Goal: Transaction & Acquisition: Book appointment/travel/reservation

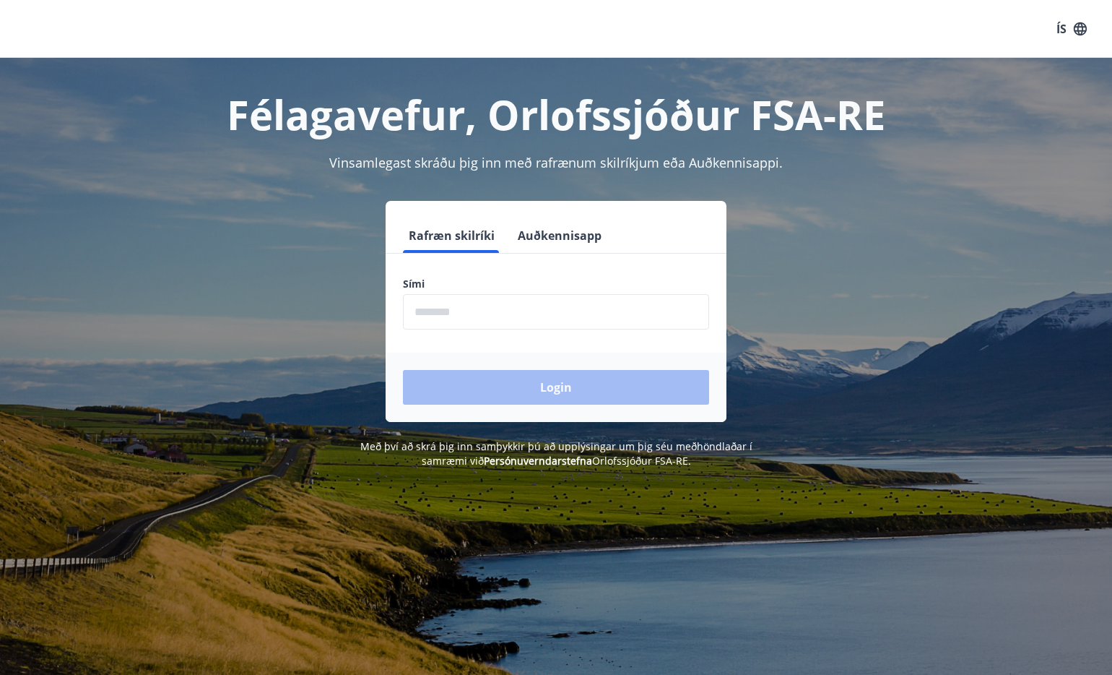
click at [438, 307] on input "phone" at bounding box center [556, 311] width 306 height 35
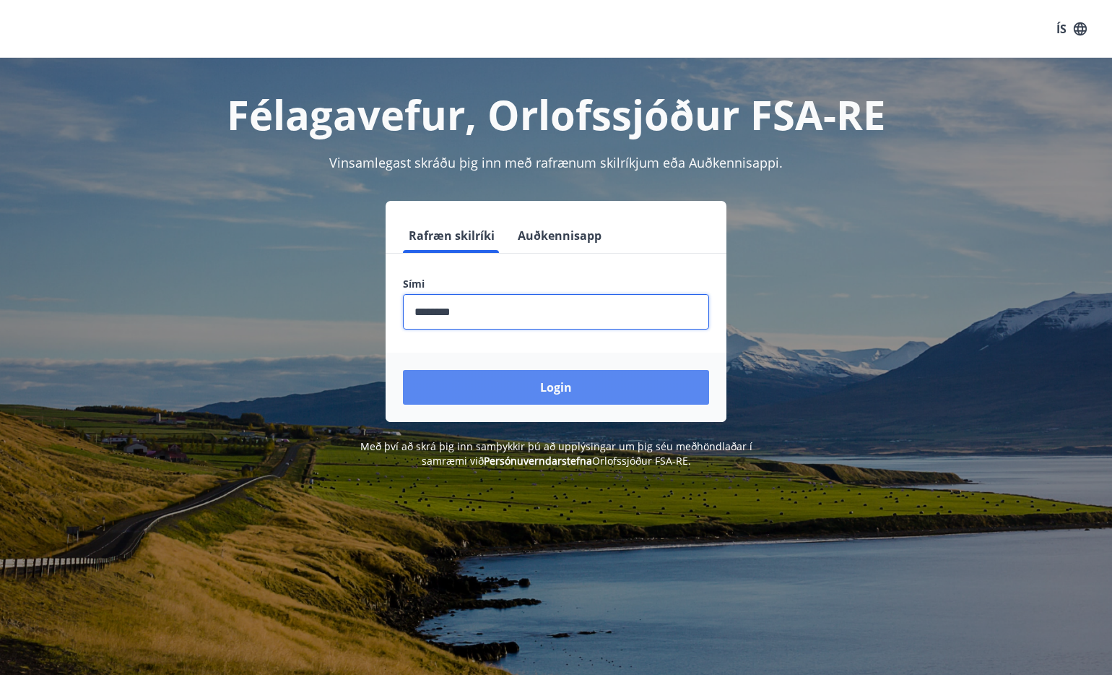
type input "********"
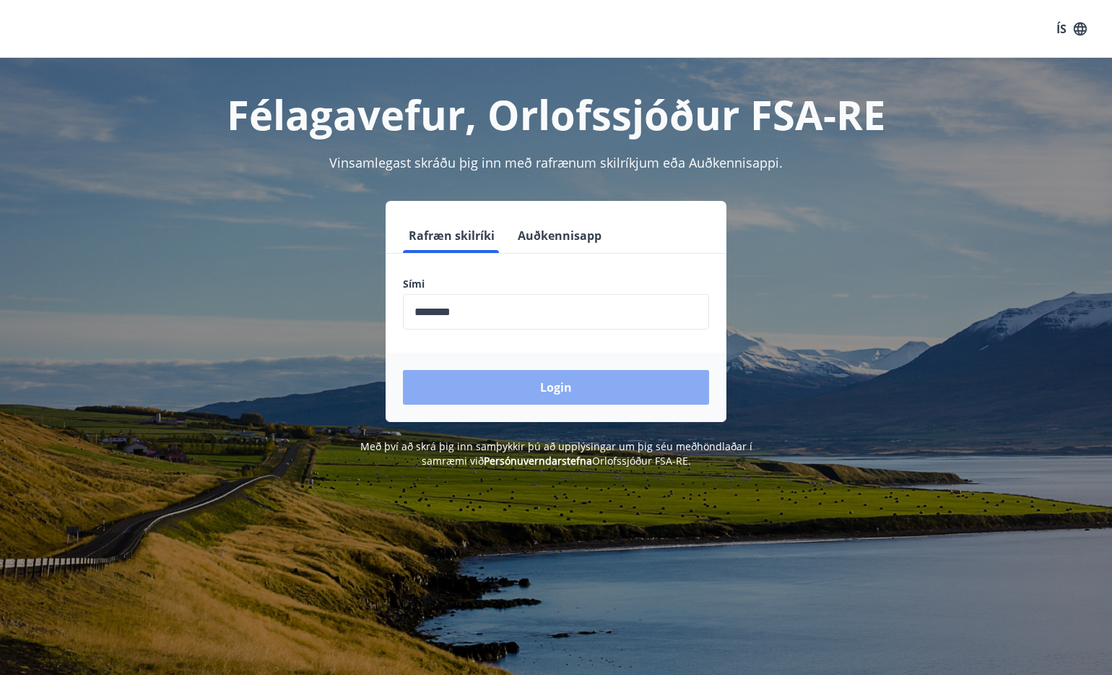
click at [533, 380] on button "Login" at bounding box center [556, 387] width 306 height 35
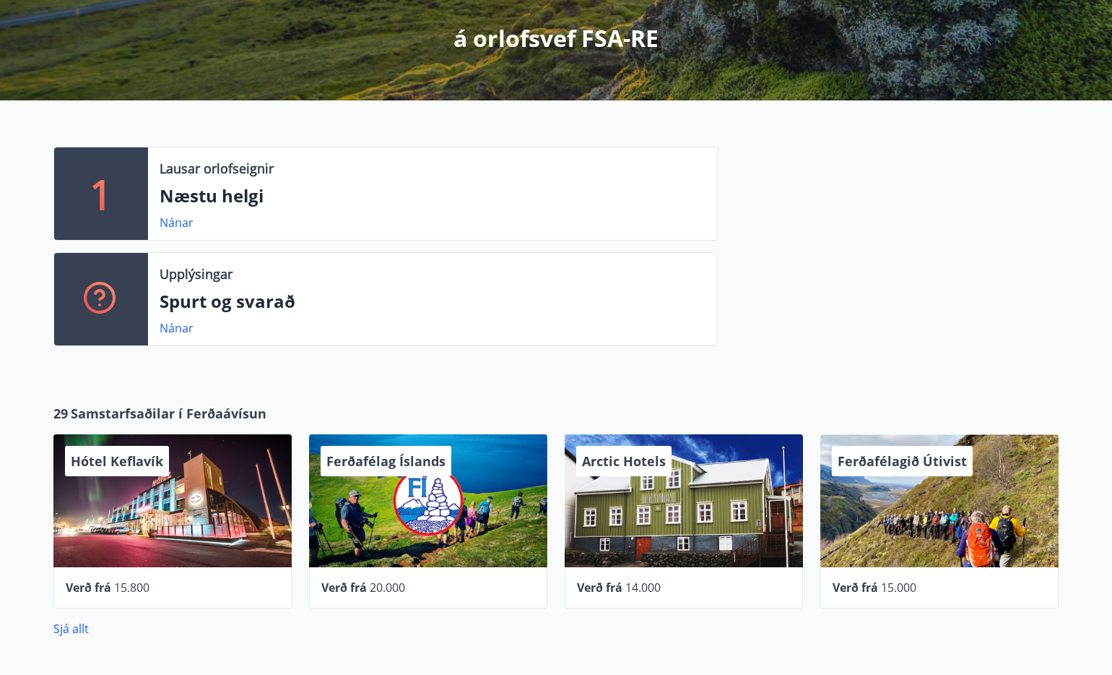
scroll to position [289, 0]
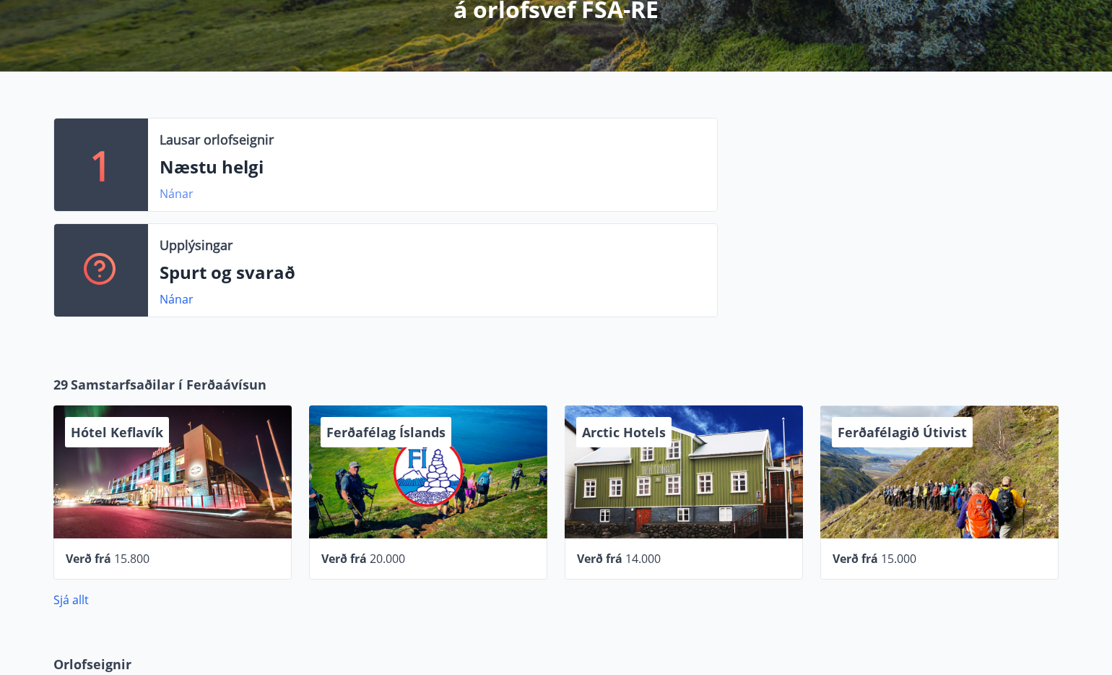
click at [186, 196] on link "Nánar" at bounding box center [177, 194] width 34 height 16
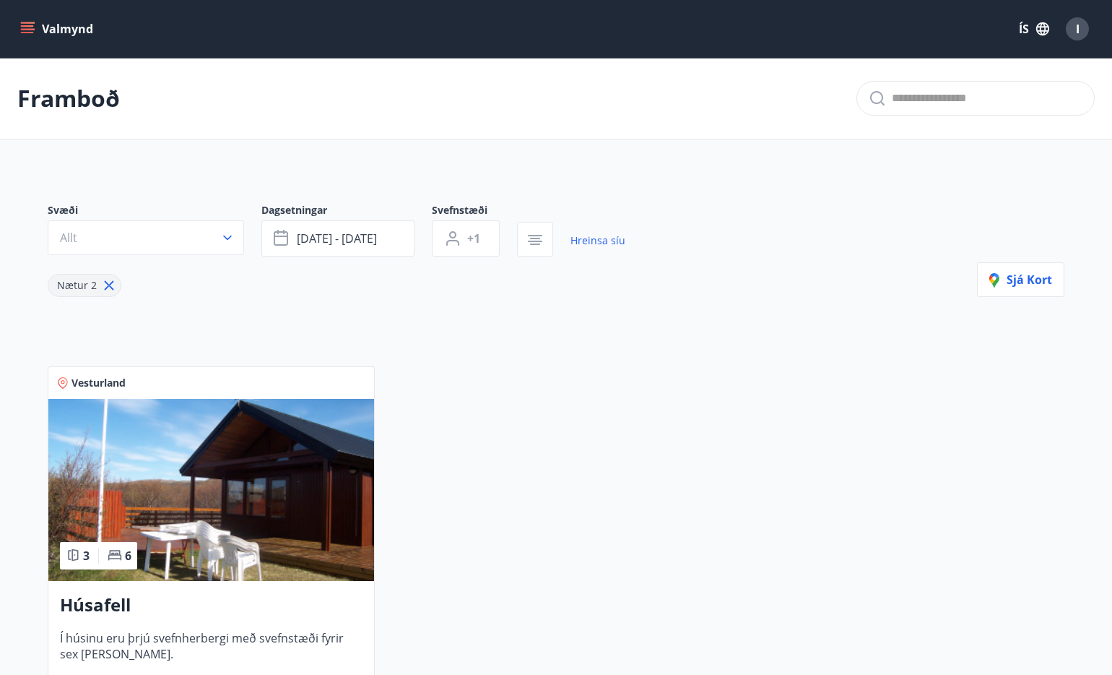
click at [29, 19] on button "Valmynd" at bounding box center [58, 29] width 82 height 26
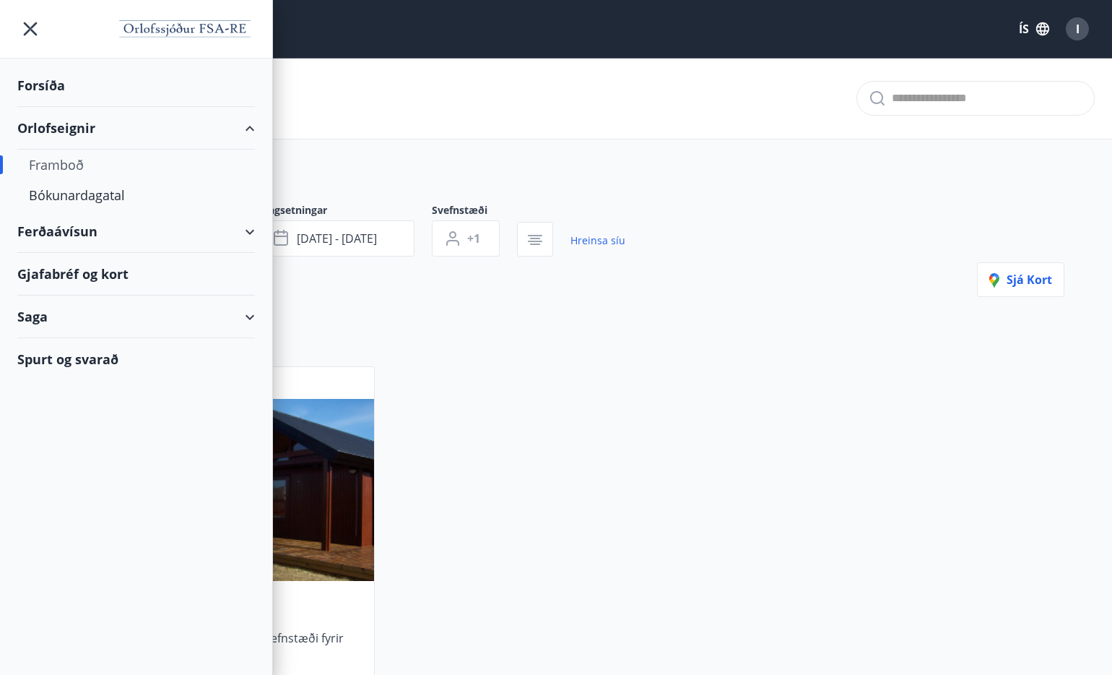
click at [71, 165] on div "Framboð" at bounding box center [136, 164] width 214 height 30
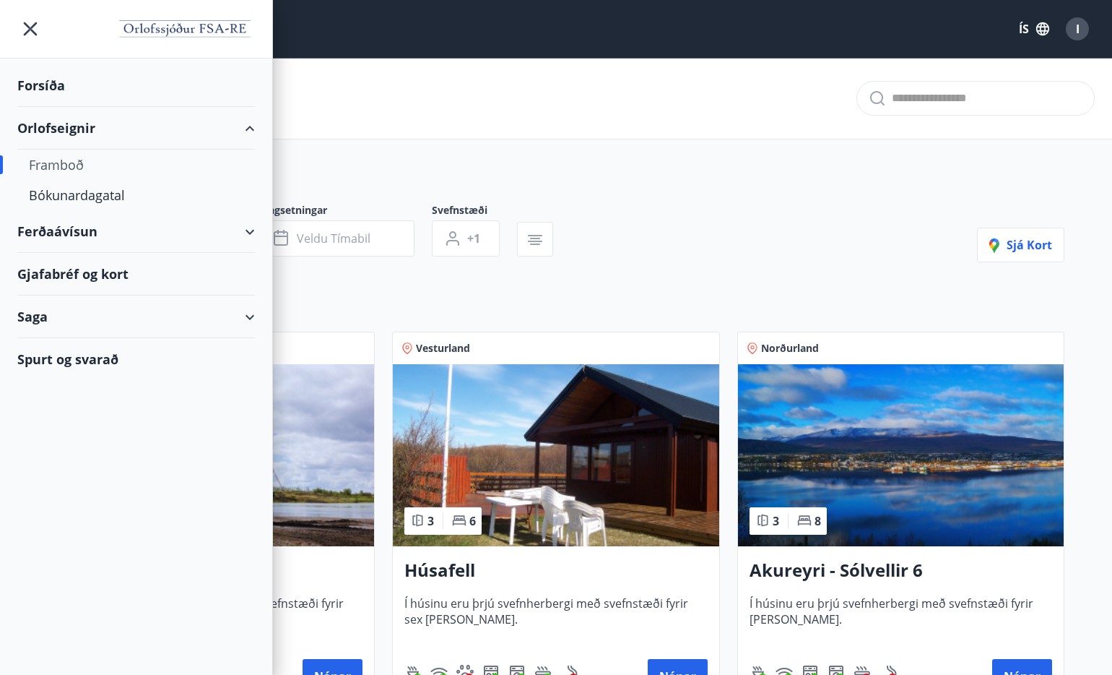
click at [722, 188] on div "Svæði Allt Dagsetningar Veldu tímabil Svefnstæði +1 Sjá kort Suðurland 3 8 Laug…" at bounding box center [556, 442] width 1040 height 549
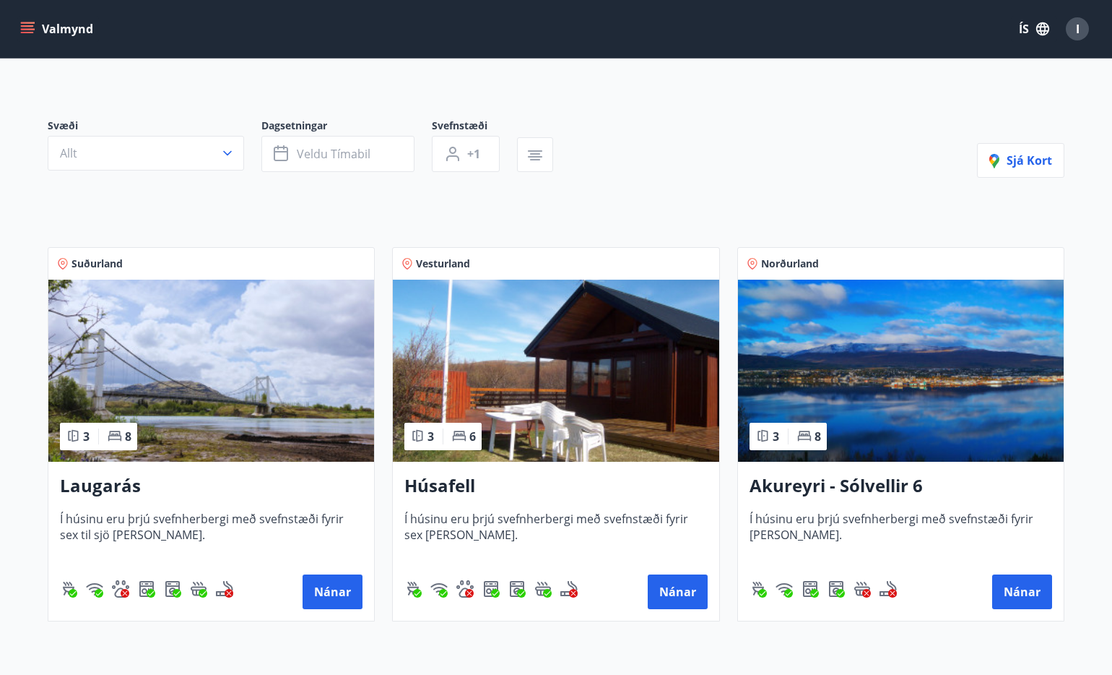
scroll to position [72, 0]
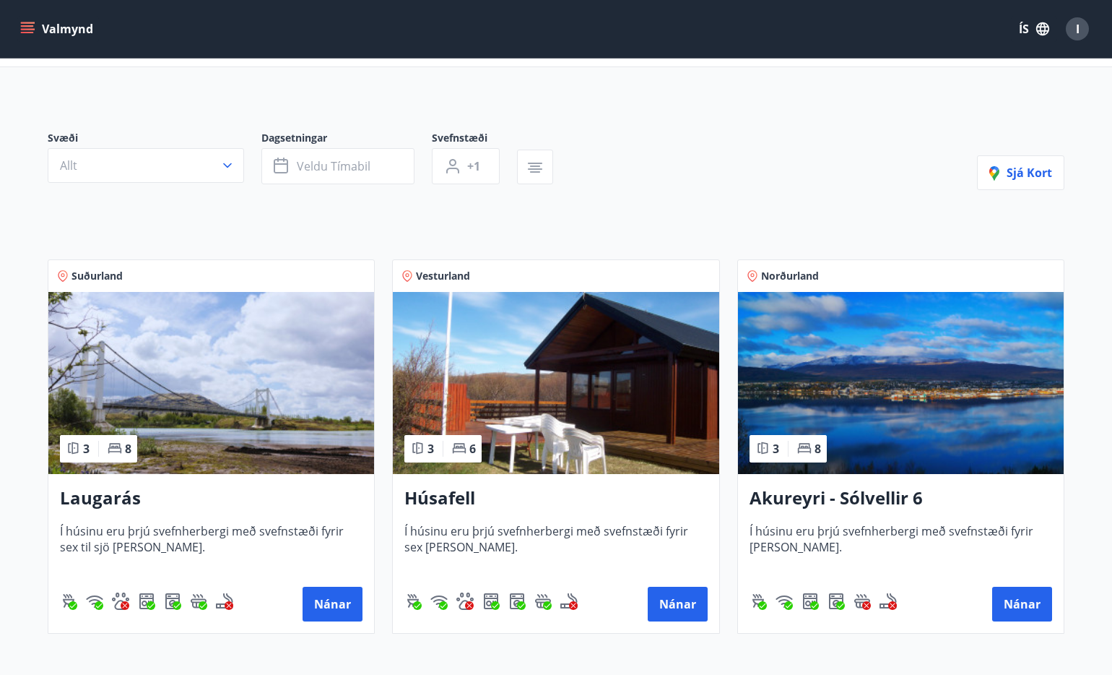
click at [237, 391] on img at bounding box center [211, 383] width 326 height 182
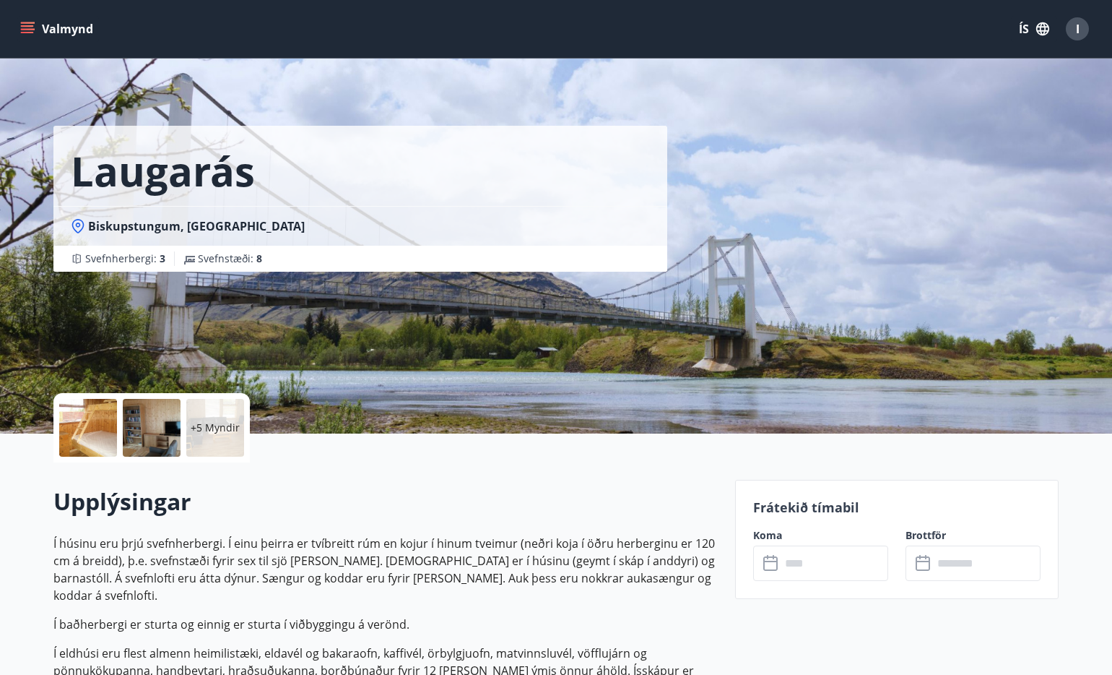
click at [33, 22] on icon "menu" at bounding box center [29, 22] width 16 height 1
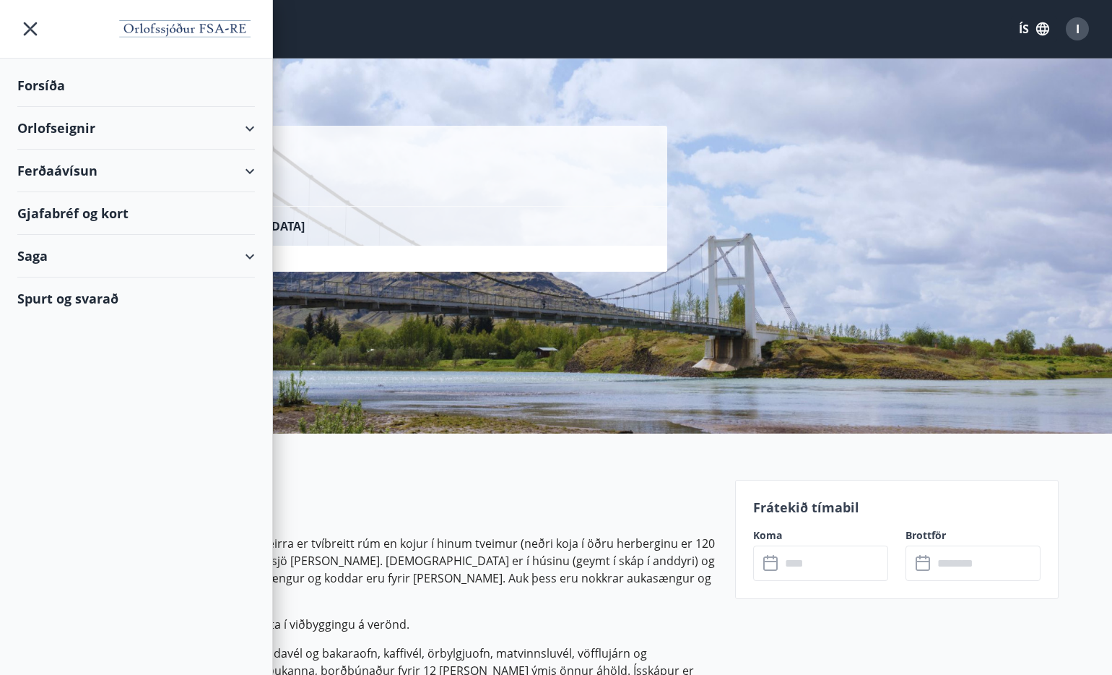
click at [246, 126] on div "Orlofseignir" at bounding box center [136, 128] width 238 height 43
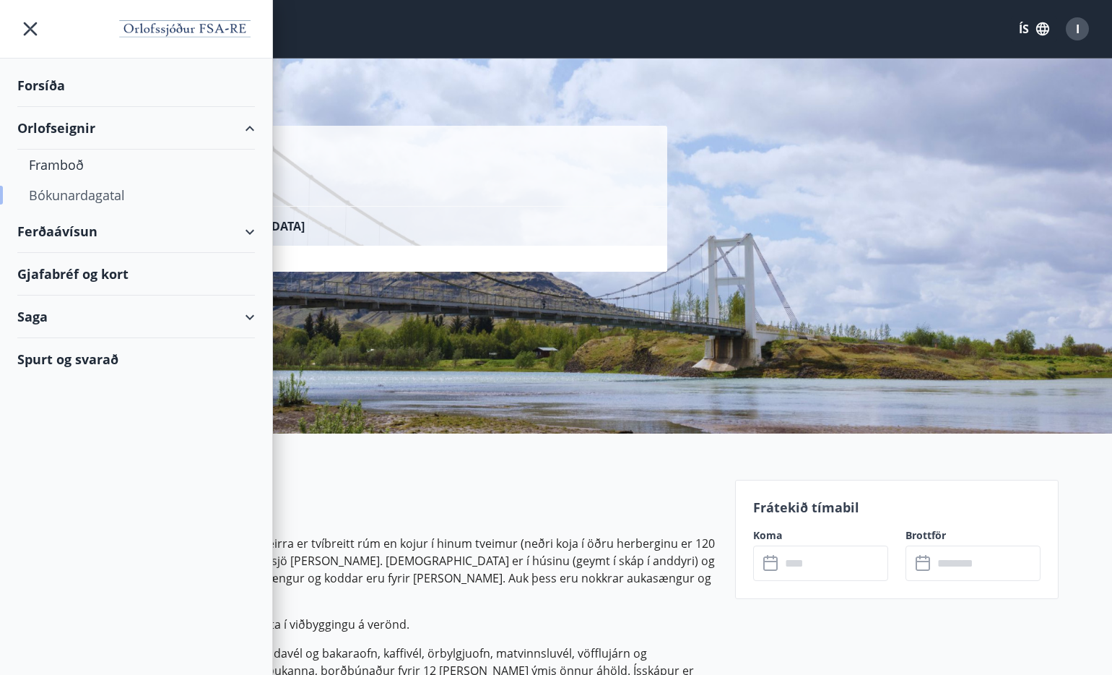
click at [80, 197] on div "Bókunardagatal" at bounding box center [136, 195] width 214 height 30
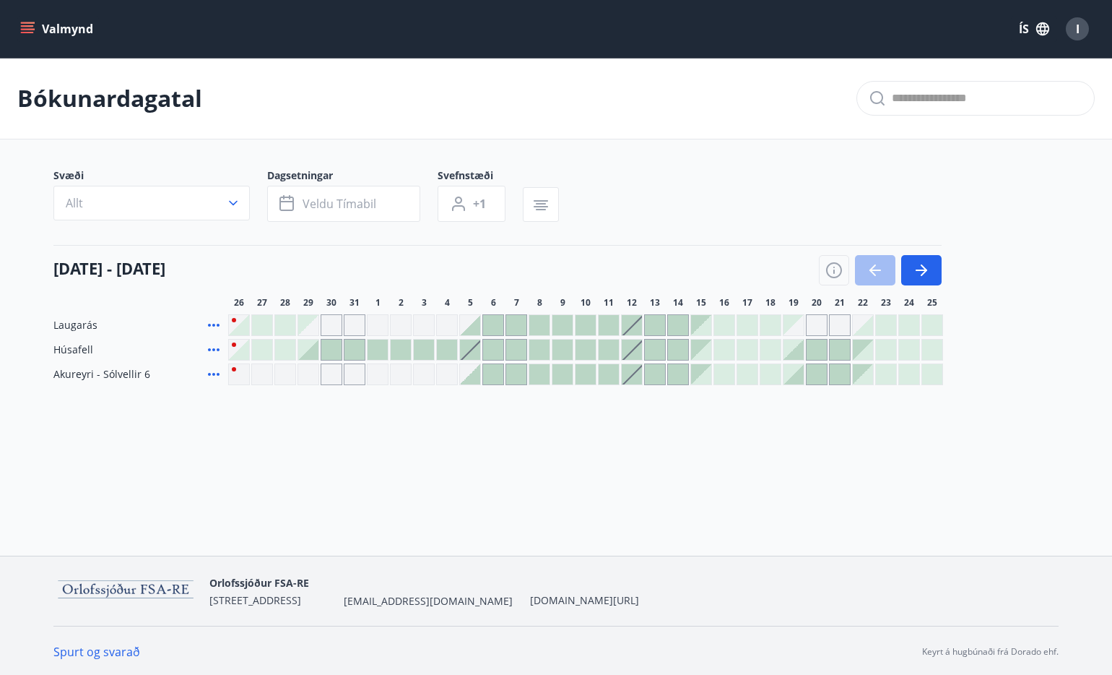
scroll to position [2, 0]
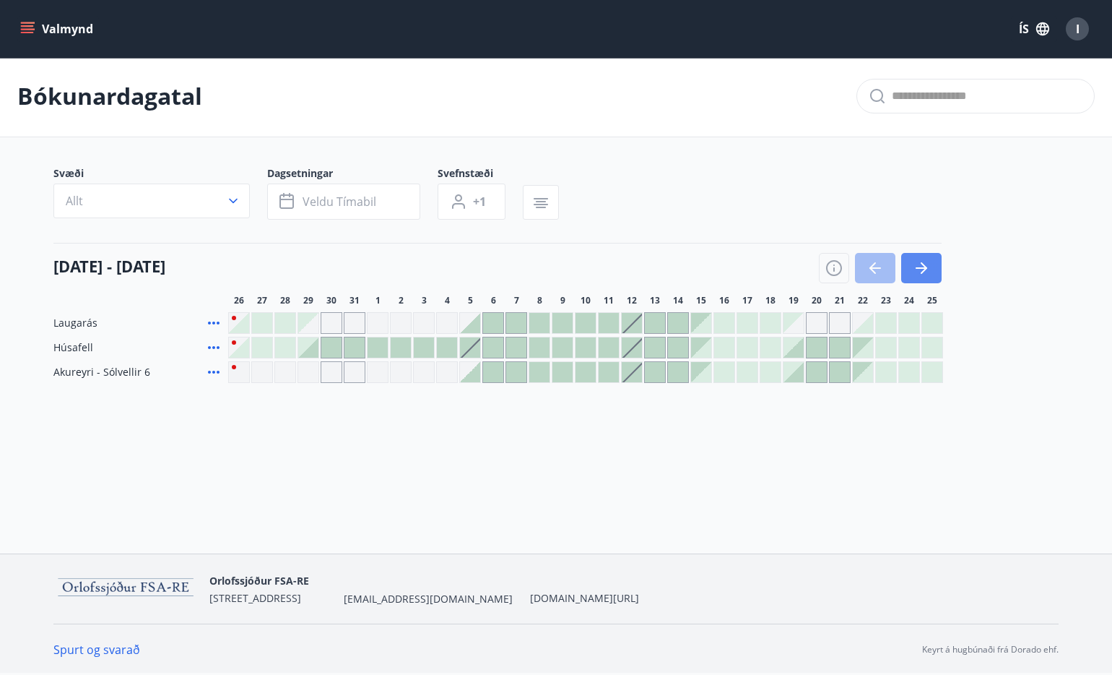
click at [919, 267] on icon "button" at bounding box center [922, 267] width 12 height 1
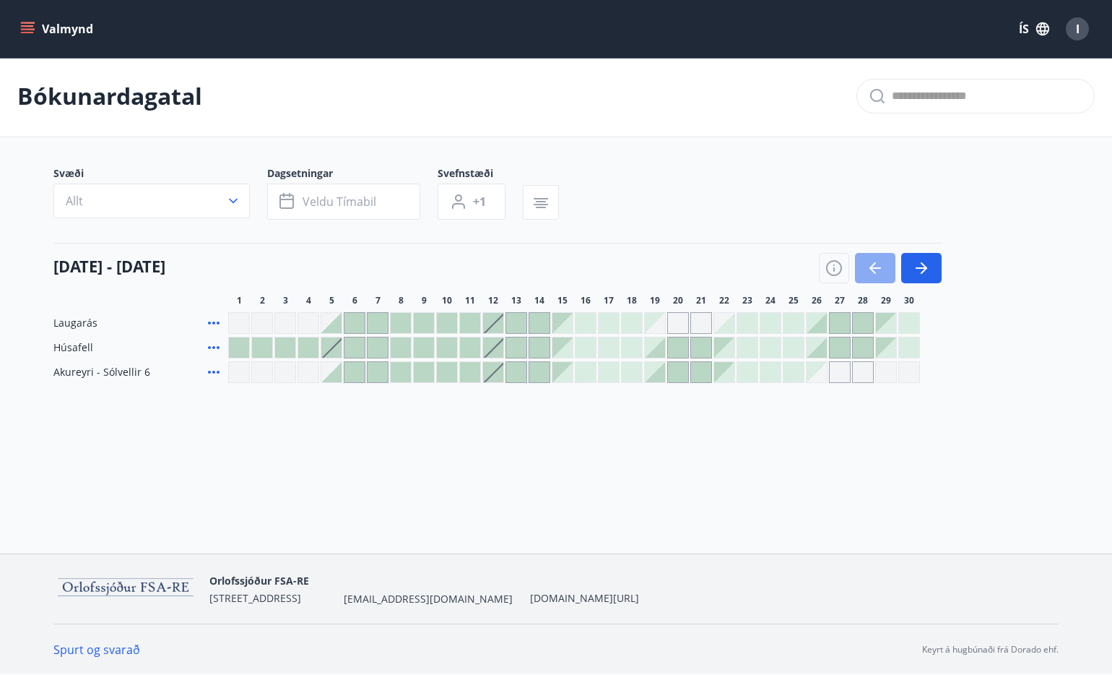
click at [870, 270] on icon "button" at bounding box center [875, 267] width 17 height 17
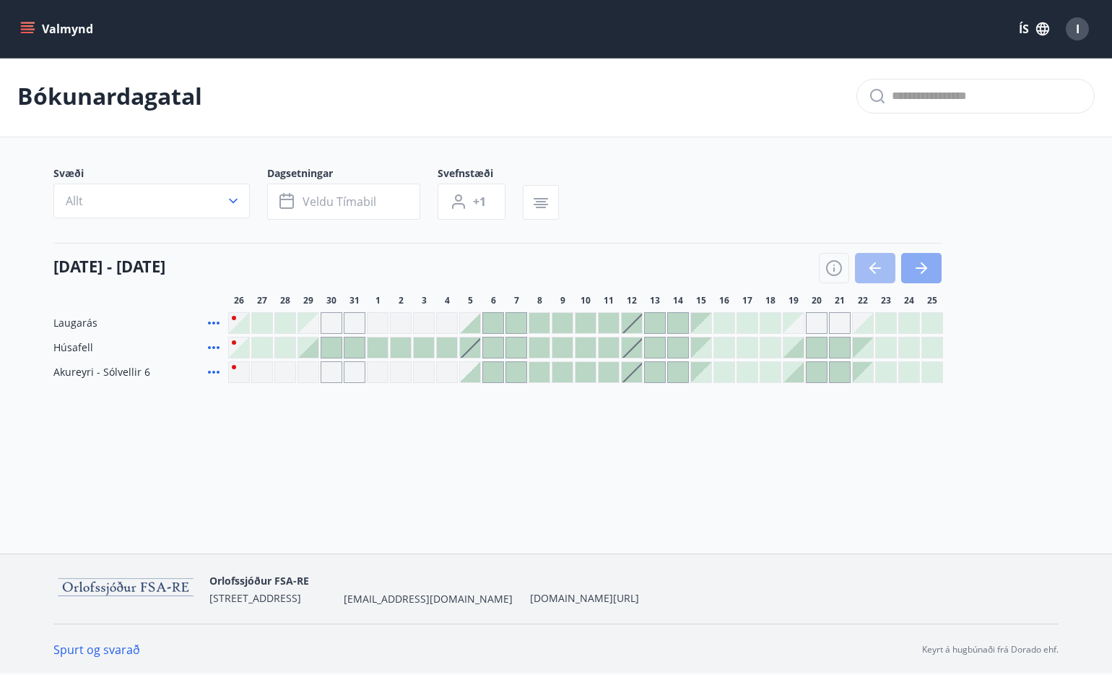
click at [928, 272] on icon "button" at bounding box center [921, 267] width 17 height 17
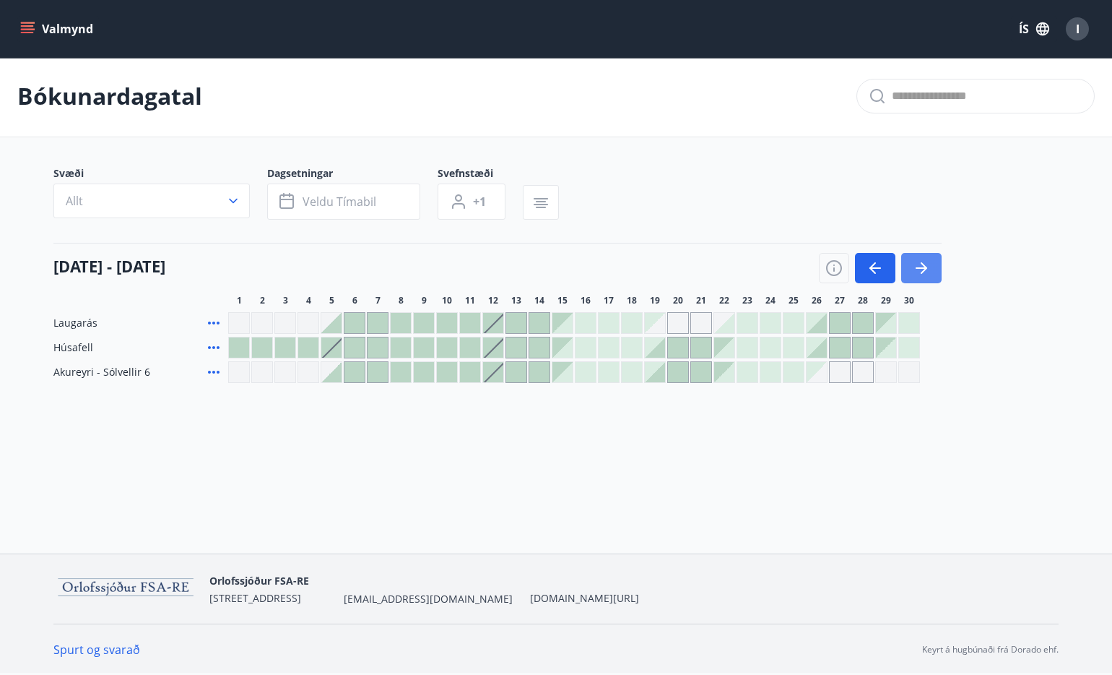
click at [921, 261] on icon "button" at bounding box center [921, 267] width 17 height 17
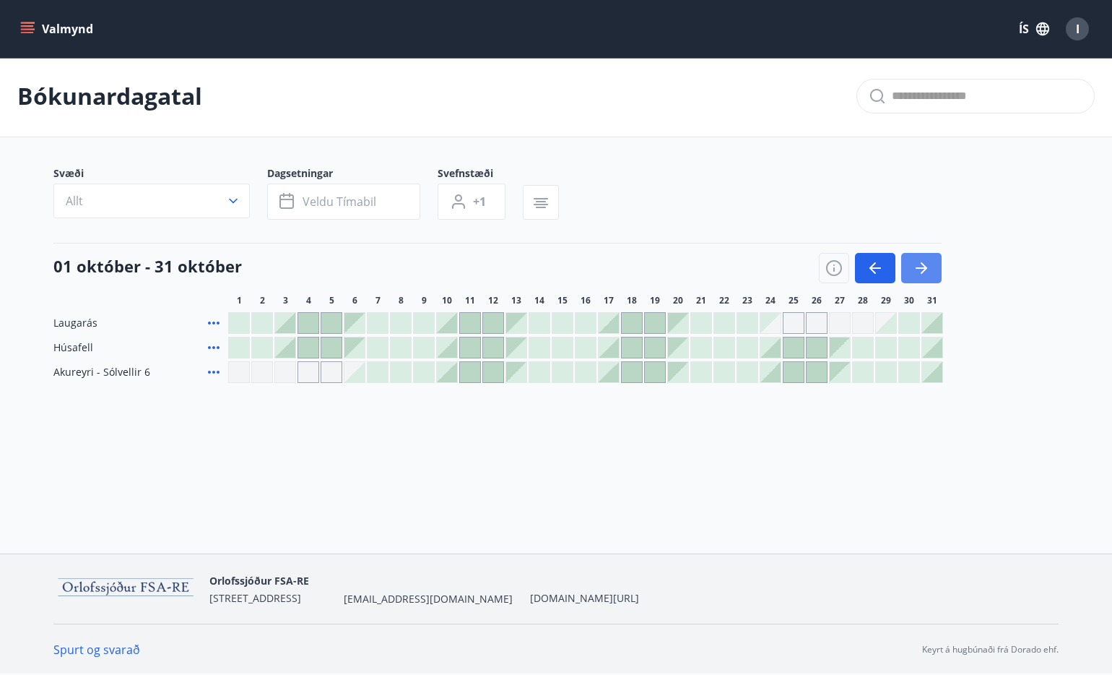
click at [921, 261] on icon "button" at bounding box center [921, 267] width 17 height 17
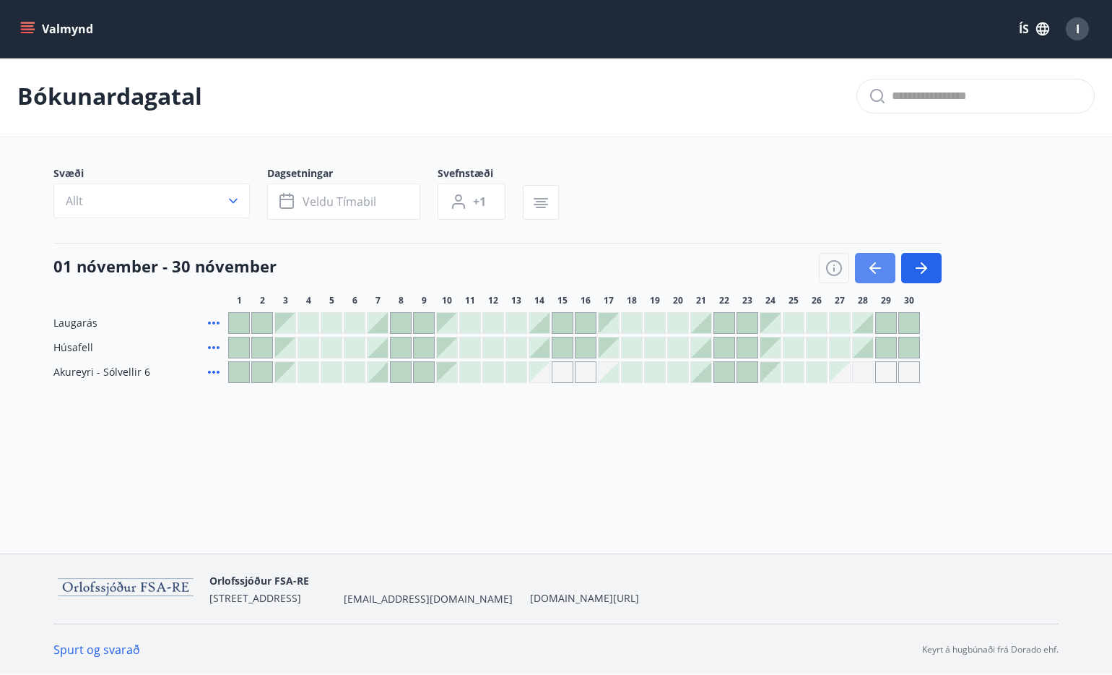
click at [875, 268] on icon "button" at bounding box center [876, 267] width 12 height 1
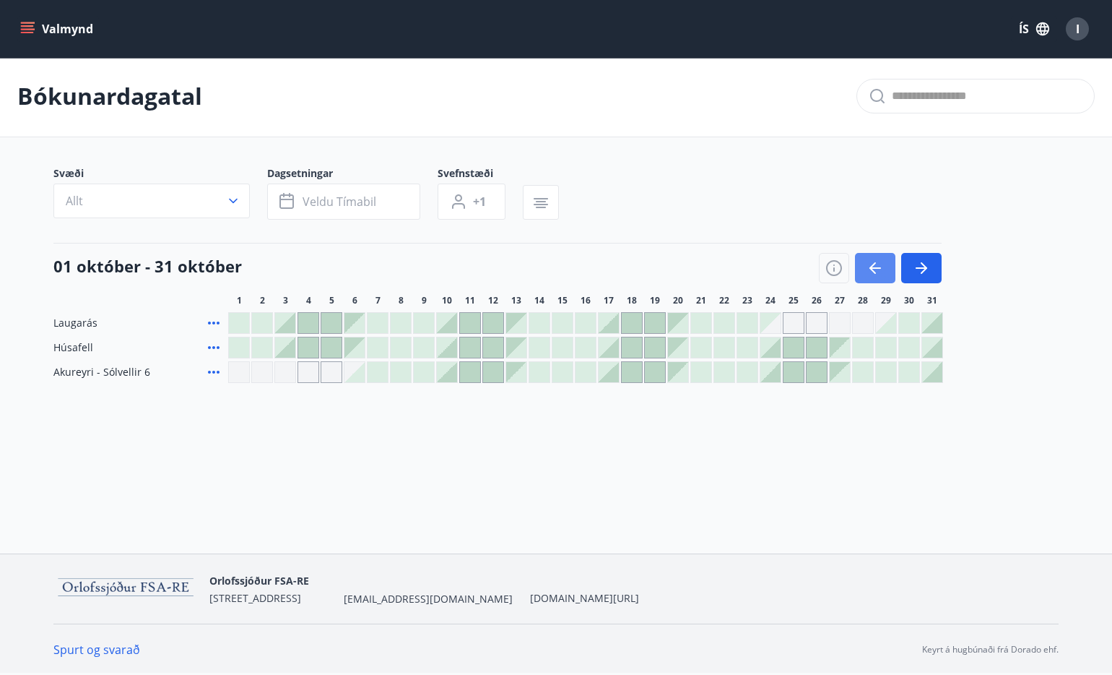
click at [869, 263] on icon "button" at bounding box center [875, 267] width 17 height 17
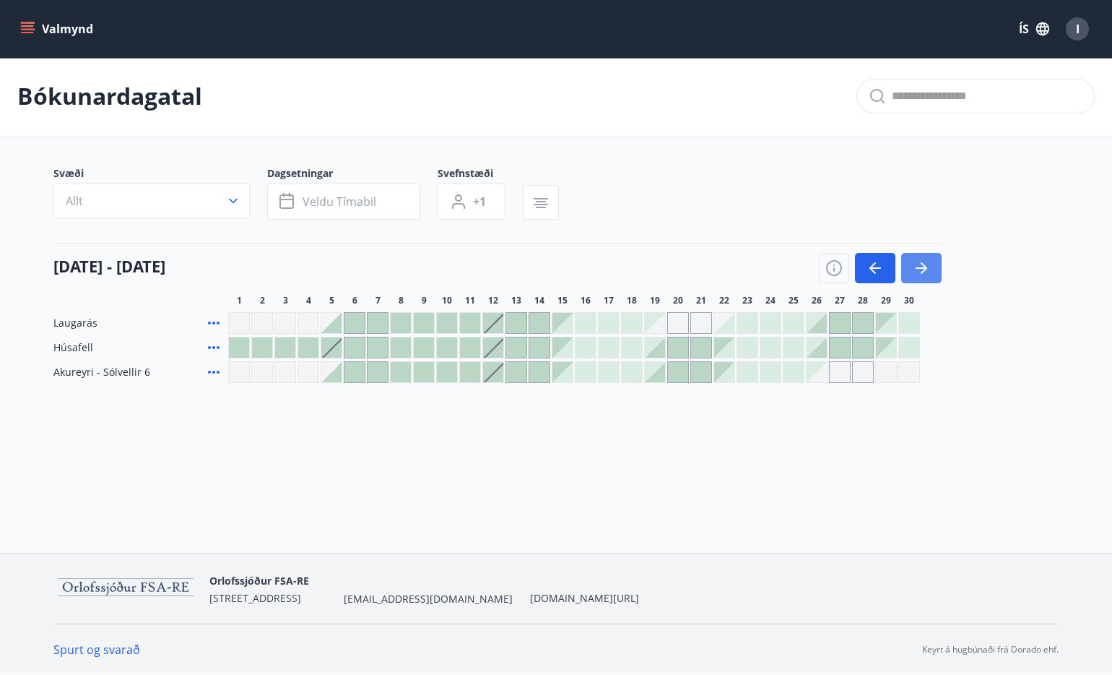
click at [919, 266] on icon "button" at bounding box center [921, 267] width 17 height 17
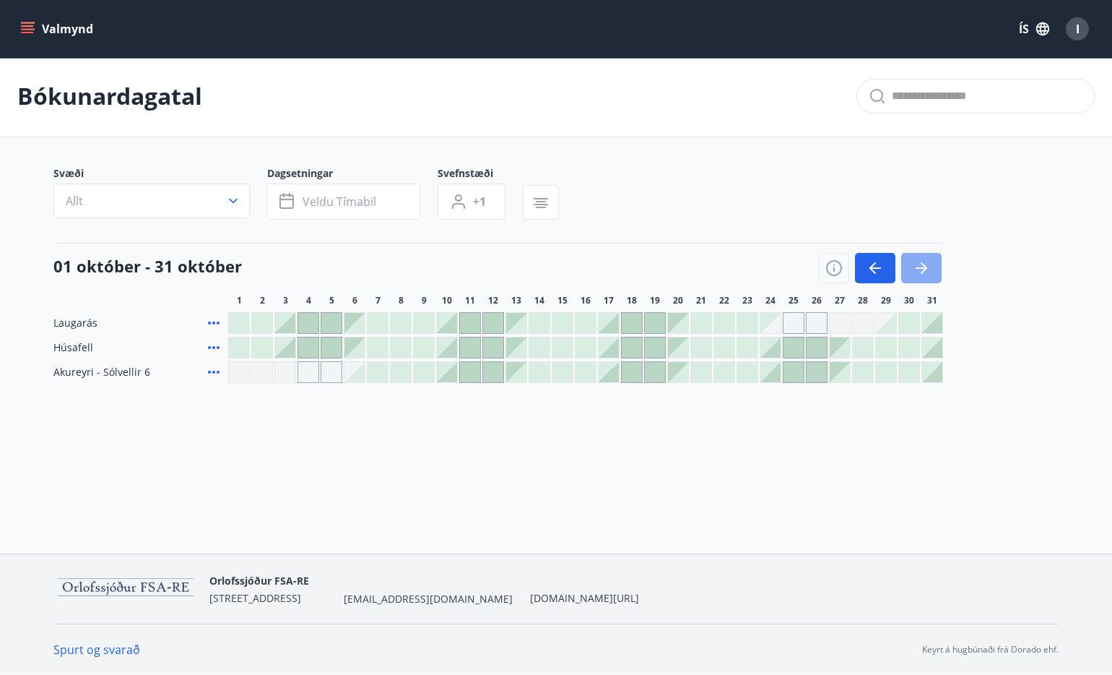
click at [919, 266] on icon "button" at bounding box center [921, 267] width 17 height 17
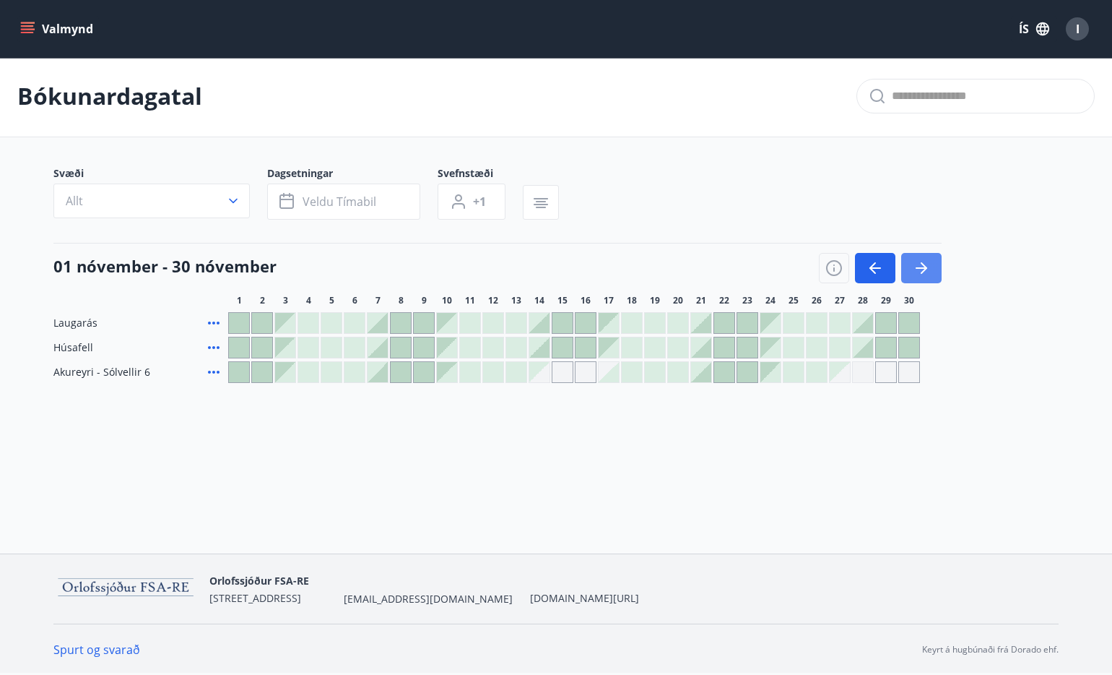
click at [919, 266] on icon "button" at bounding box center [921, 267] width 17 height 17
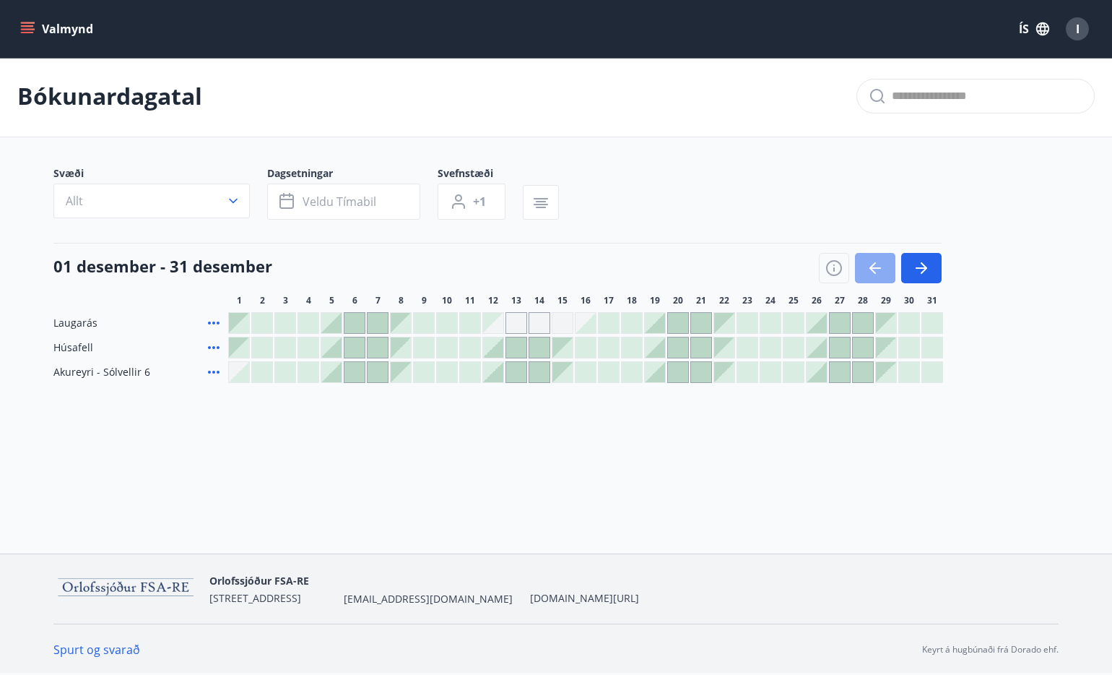
click at [872, 269] on icon "button" at bounding box center [876, 267] width 12 height 1
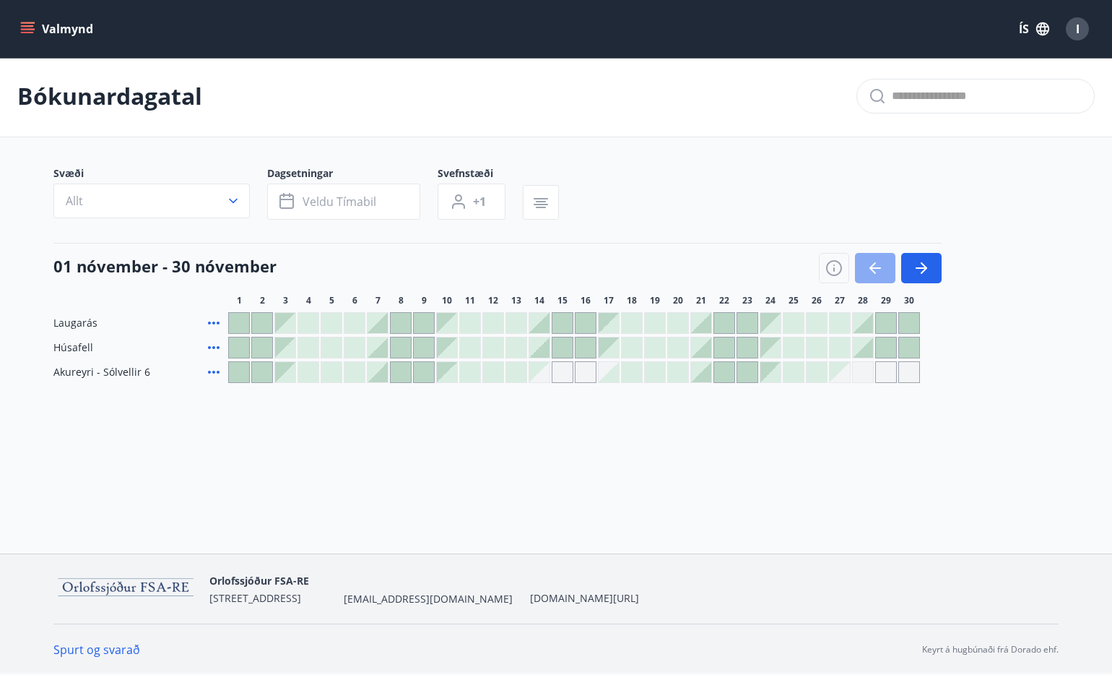
click at [872, 269] on icon "button" at bounding box center [873, 268] width 6 height 12
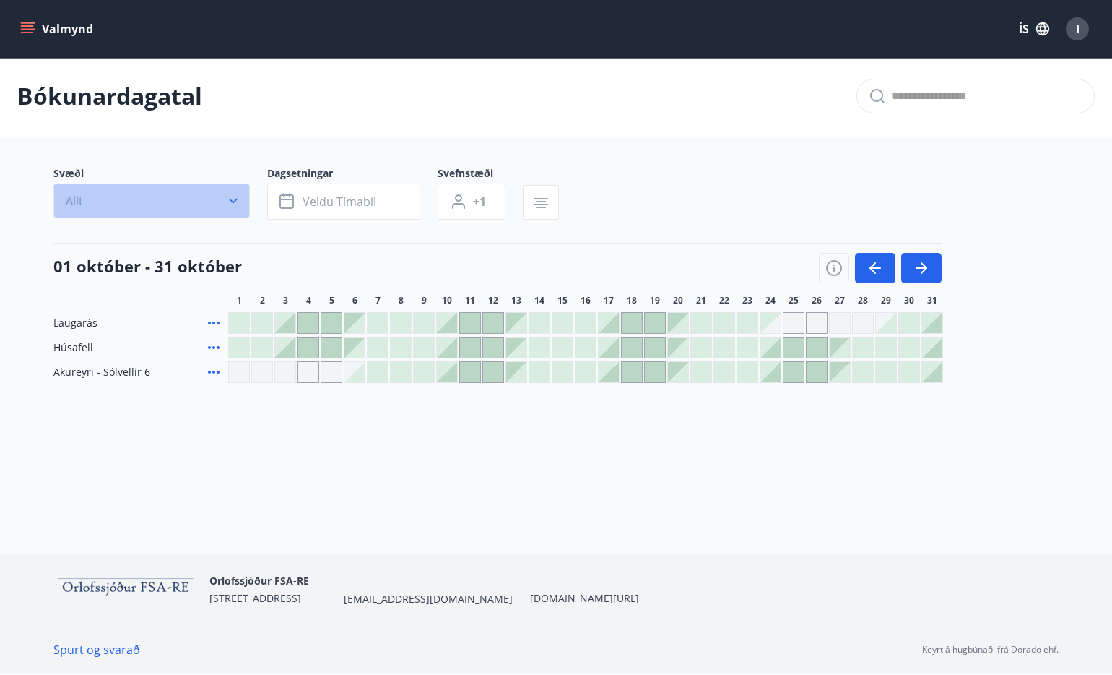
click at [232, 199] on icon "button" at bounding box center [233, 201] width 14 height 14
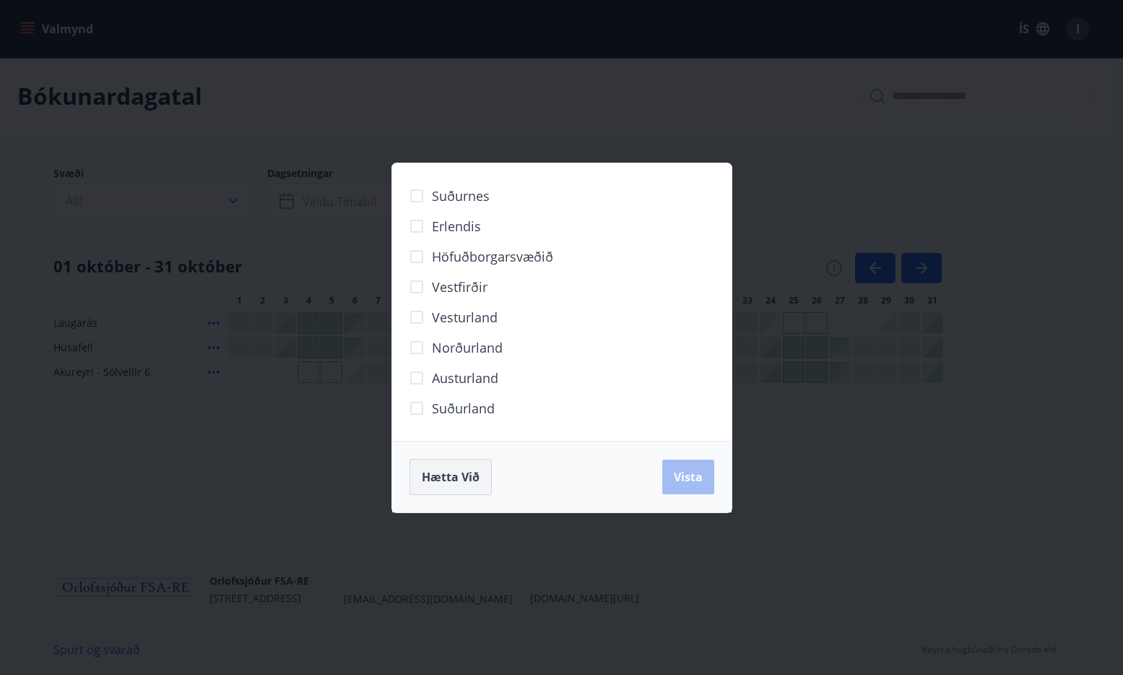
click at [471, 469] on span "Hætta við" at bounding box center [451, 477] width 58 height 16
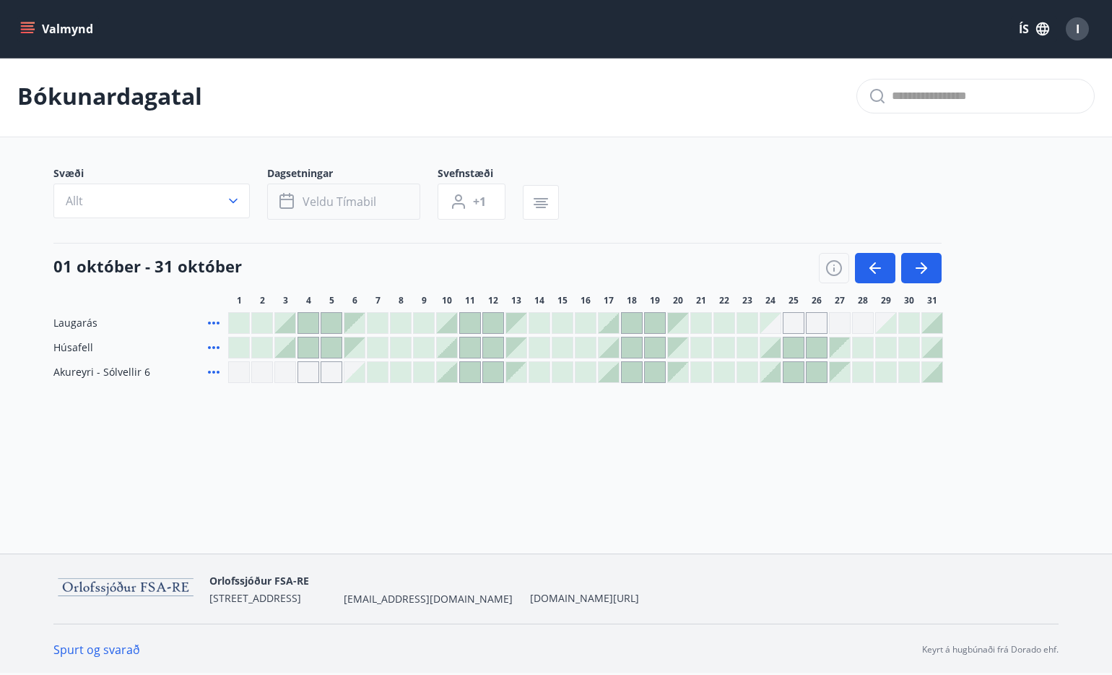
click at [391, 187] on button "Veldu tímabil" at bounding box center [343, 201] width 153 height 36
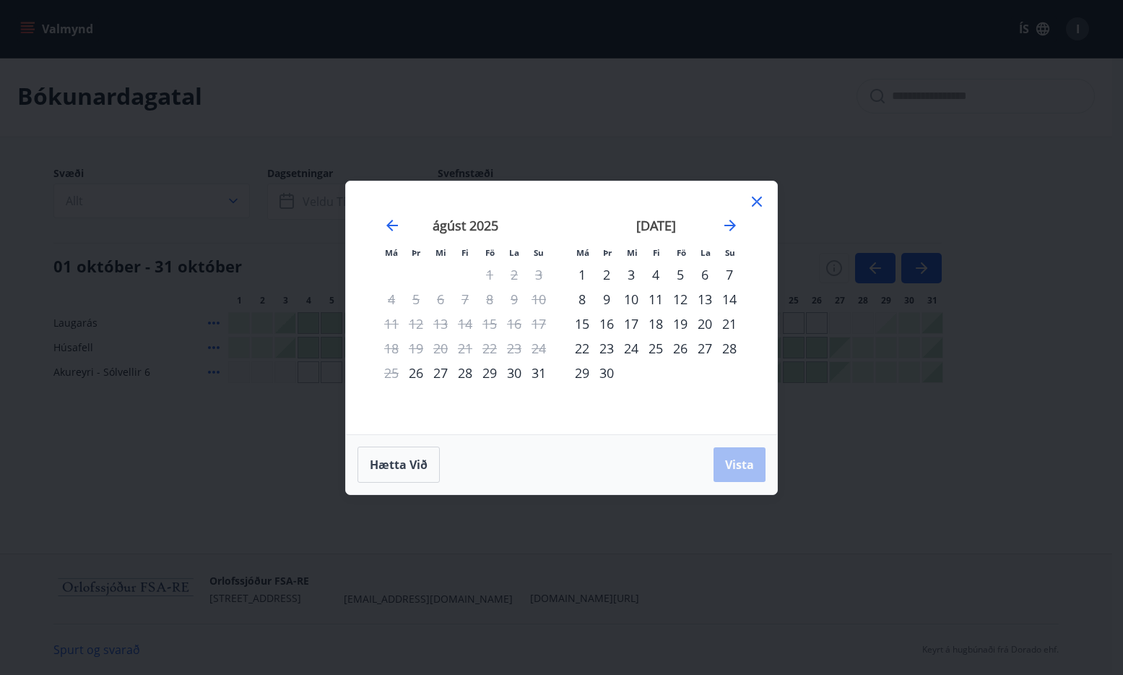
click at [753, 199] on icon at bounding box center [756, 201] width 17 height 17
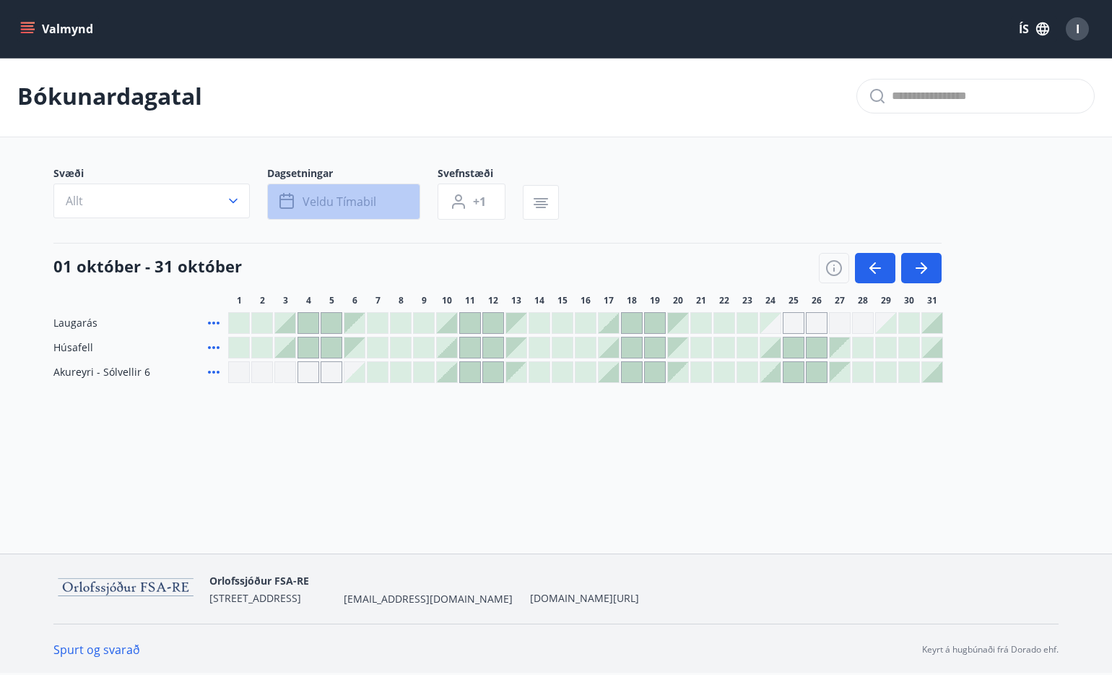
click at [376, 194] on button "Veldu tímabil" at bounding box center [343, 201] width 153 height 36
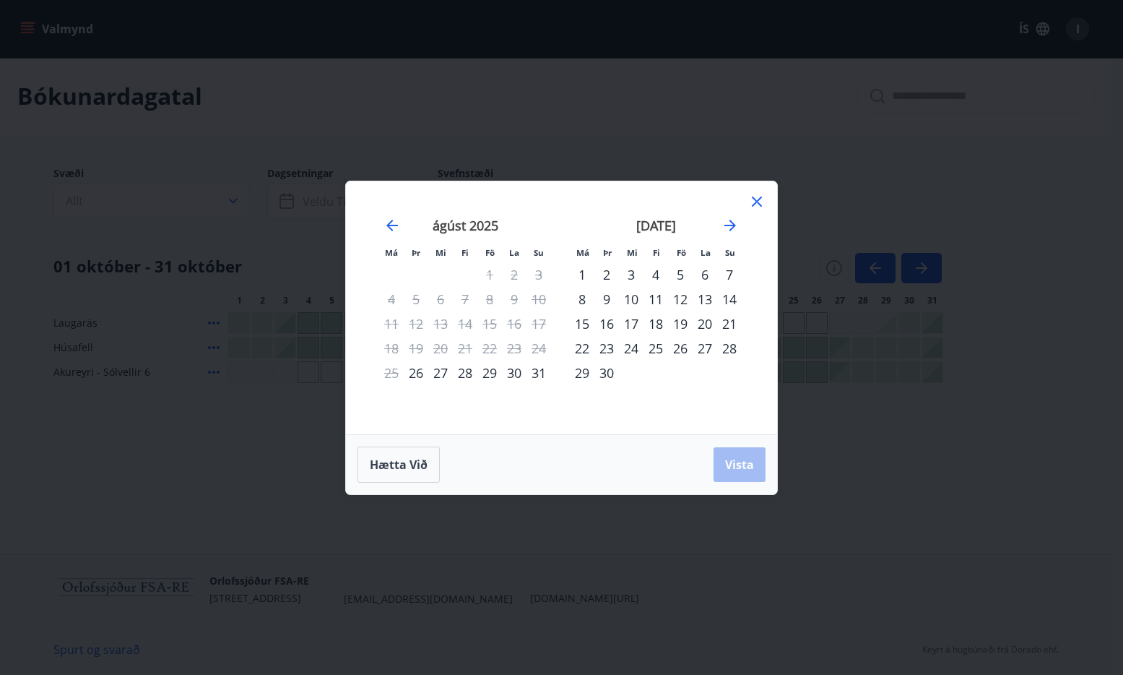
click at [577, 266] on div "1" at bounding box center [582, 274] width 25 height 25
drag, startPoint x: 601, startPoint y: 370, endPoint x: 633, endPoint y: 409, distance: 50.3
click at [601, 370] on div "30" at bounding box center [606, 372] width 25 height 25
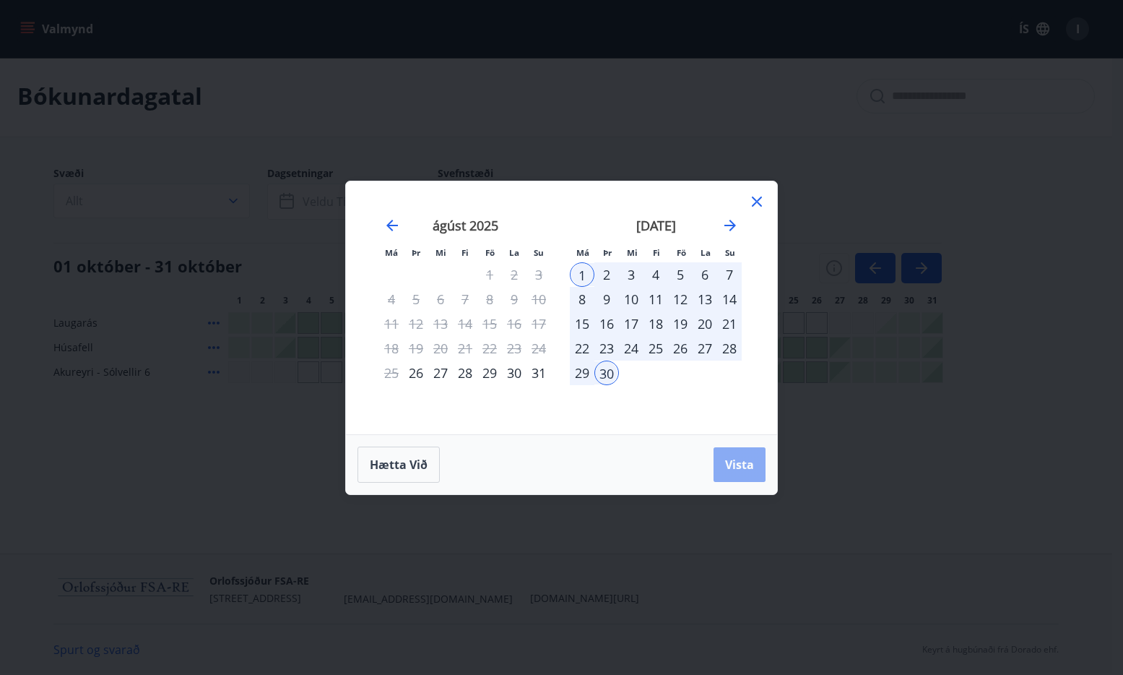
click at [732, 462] on span "Vista" at bounding box center [739, 464] width 29 height 16
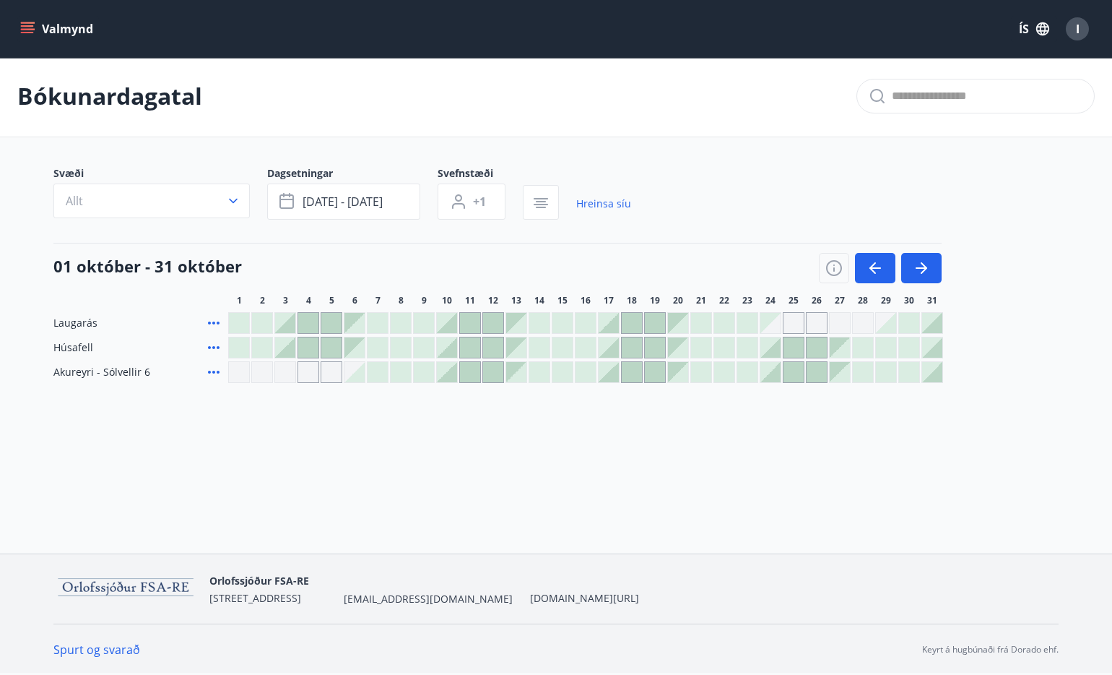
click at [771, 325] on div "Gráir dagar eru ekki bókanlegir" at bounding box center [770, 323] width 20 height 20
click at [794, 323] on div "Gráir dagar eru ekki bókanlegir" at bounding box center [794, 323] width 22 height 22
click at [813, 325] on div "Gráir dagar eru ekki bókanlegir" at bounding box center [817, 323] width 22 height 22
click at [599, 323] on div at bounding box center [609, 323] width 20 height 20
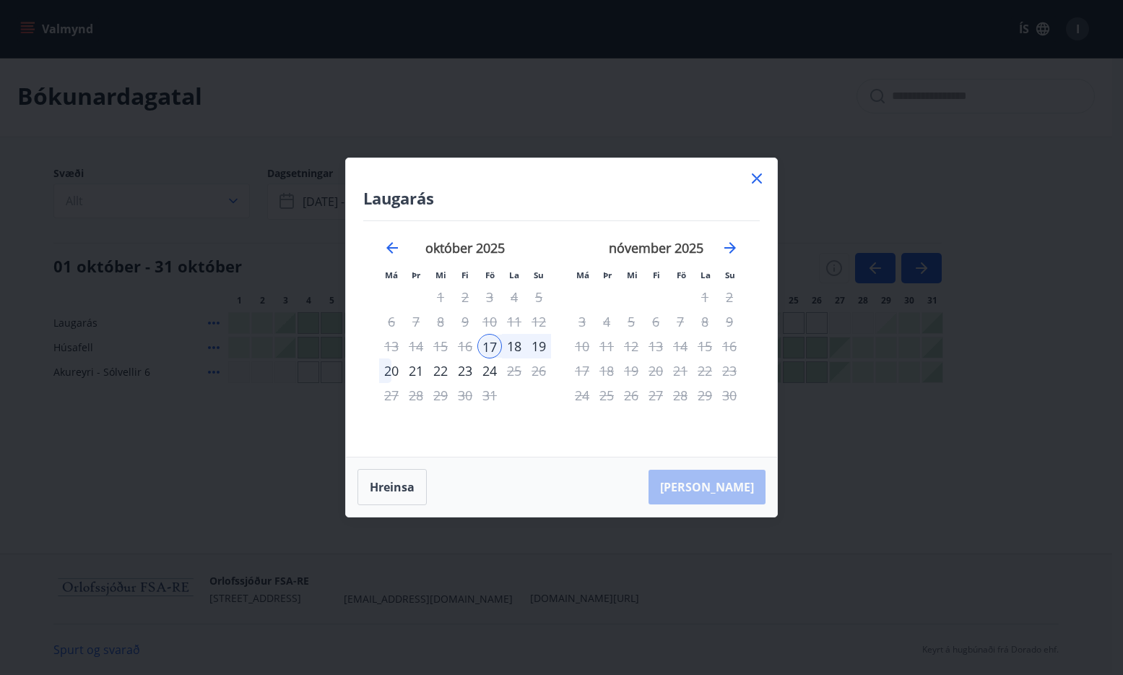
click at [756, 177] on icon at bounding box center [757, 178] width 10 height 10
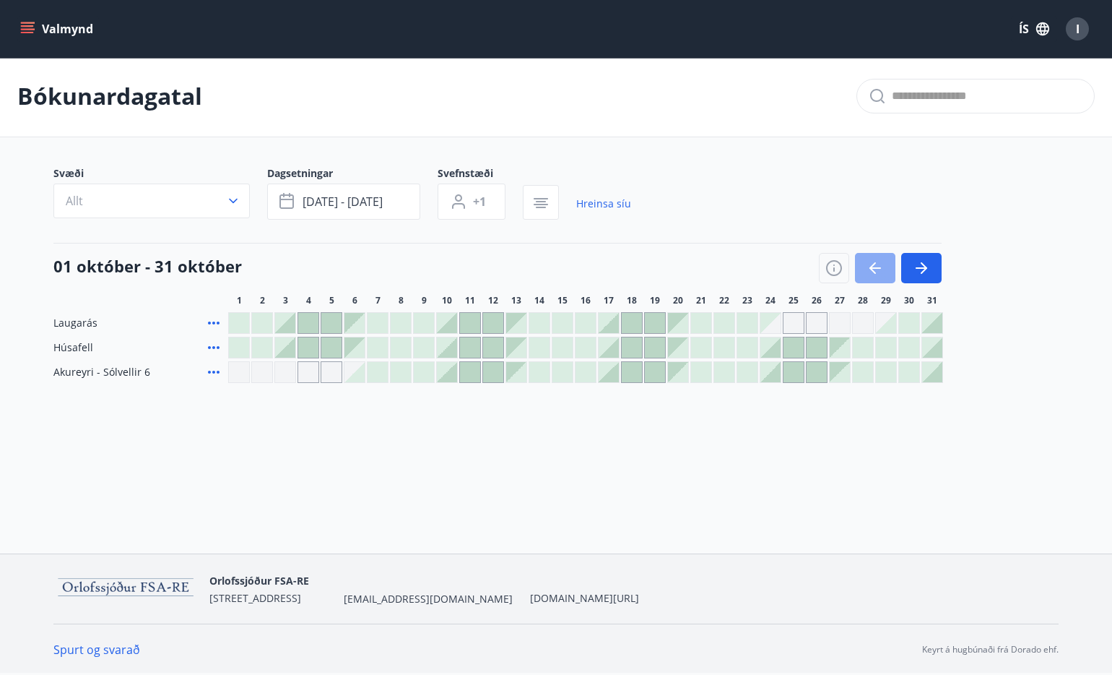
click at [855, 266] on button "button" at bounding box center [875, 268] width 40 height 30
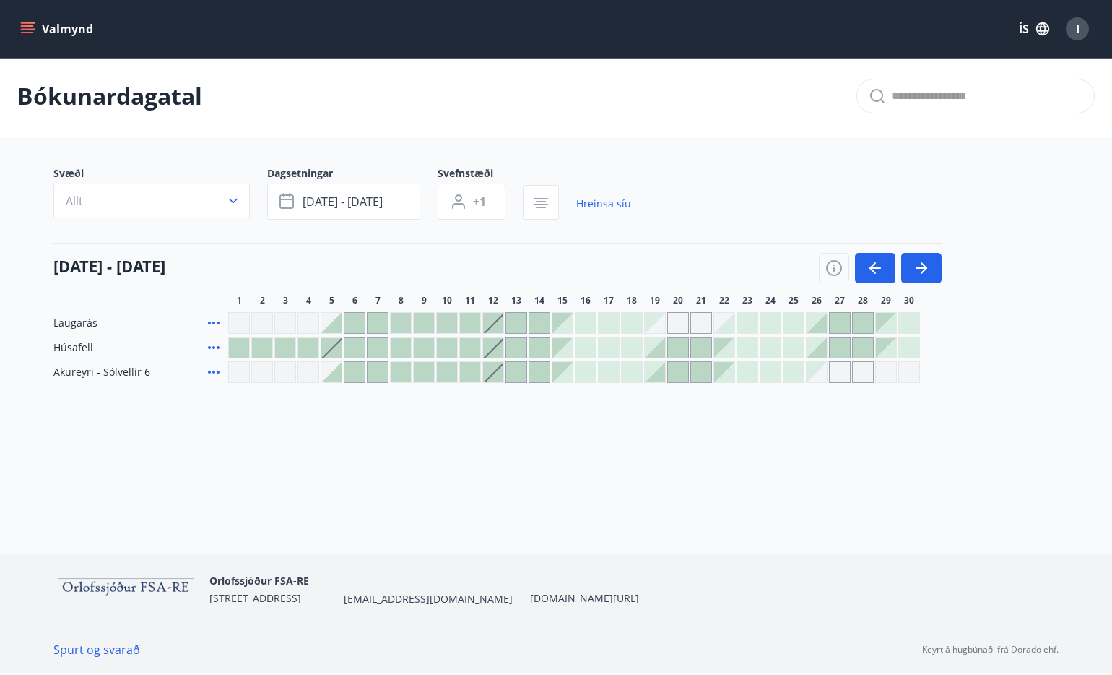
click at [490, 321] on div at bounding box center [493, 323] width 20 height 20
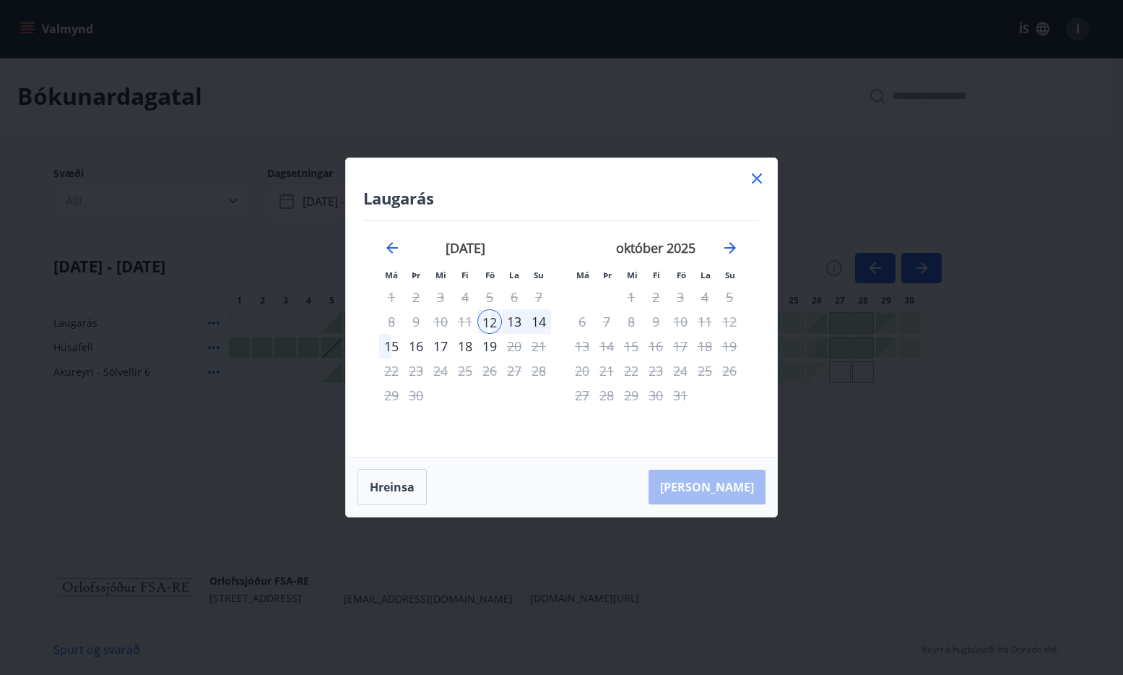
click at [542, 320] on div "14" at bounding box center [538, 321] width 25 height 25
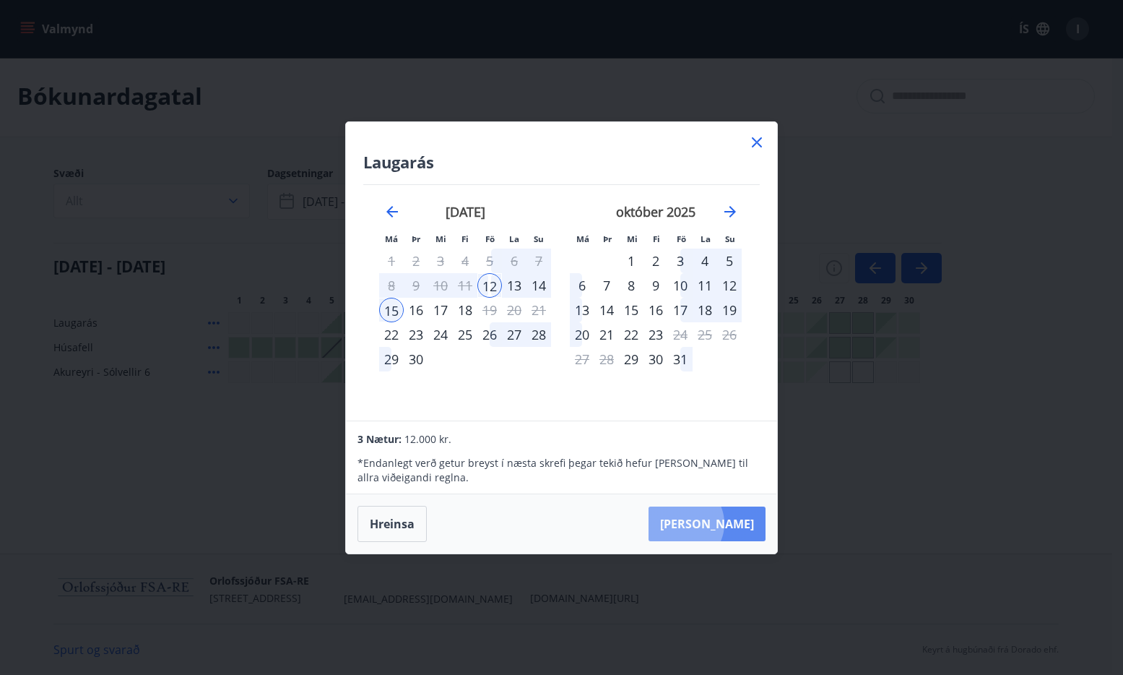
click at [727, 523] on button "Taka Frá" at bounding box center [707, 523] width 117 height 35
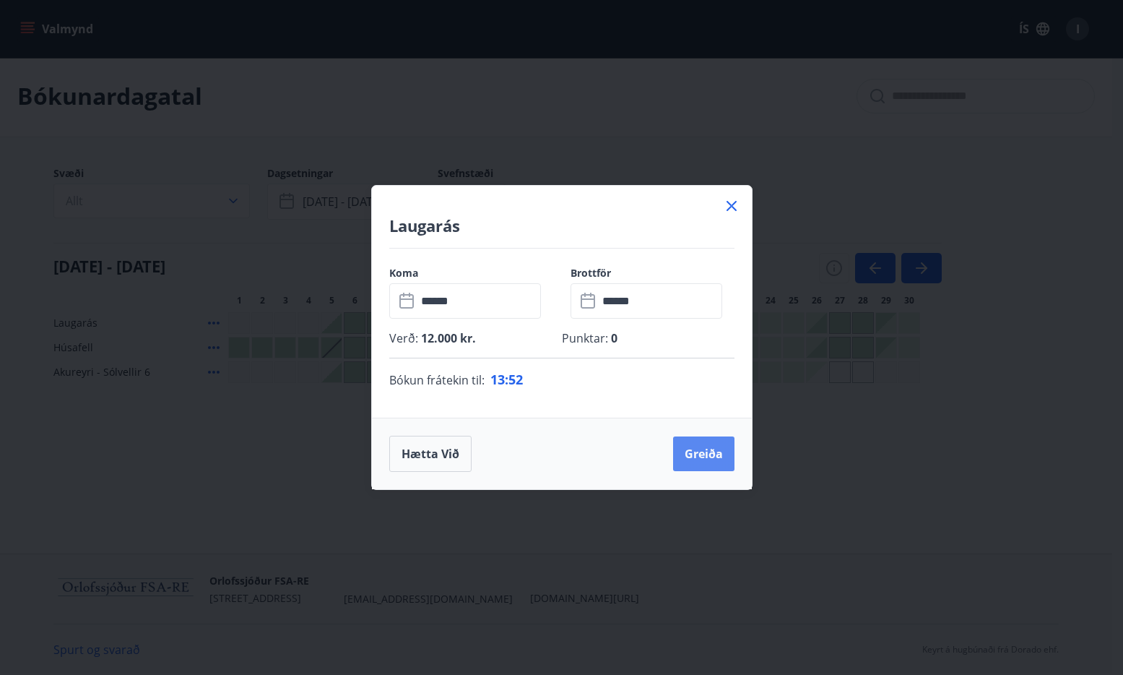
click at [703, 455] on button "Greiða" at bounding box center [703, 453] width 61 height 35
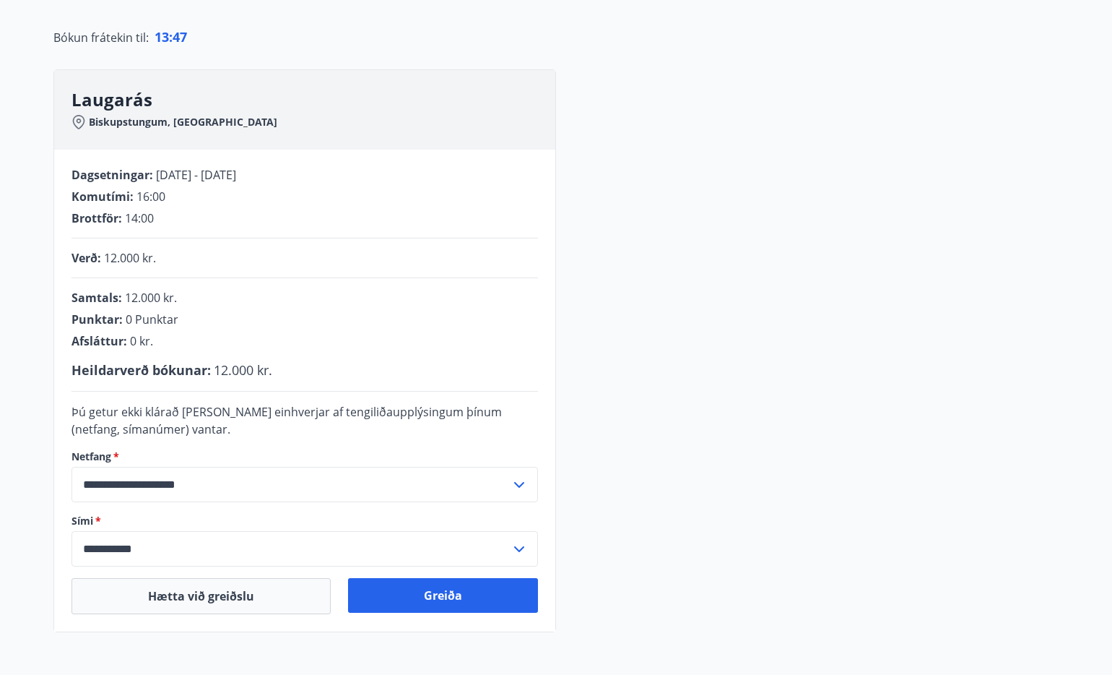
scroll to position [147, 0]
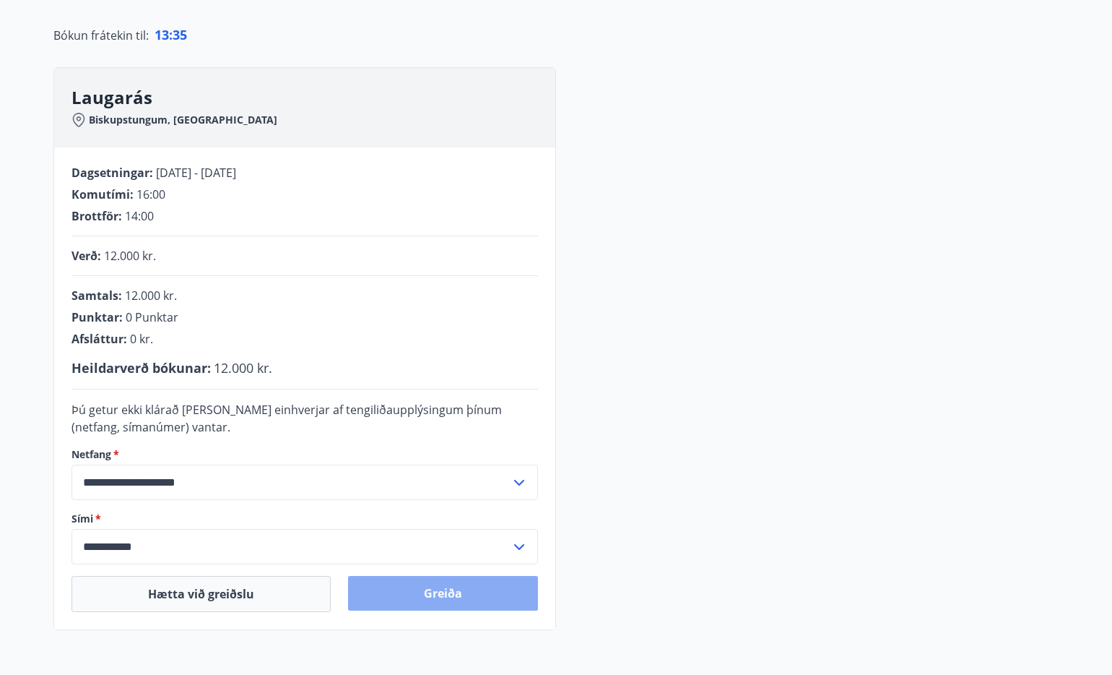
click at [424, 585] on button "Greiða" at bounding box center [443, 593] width 190 height 35
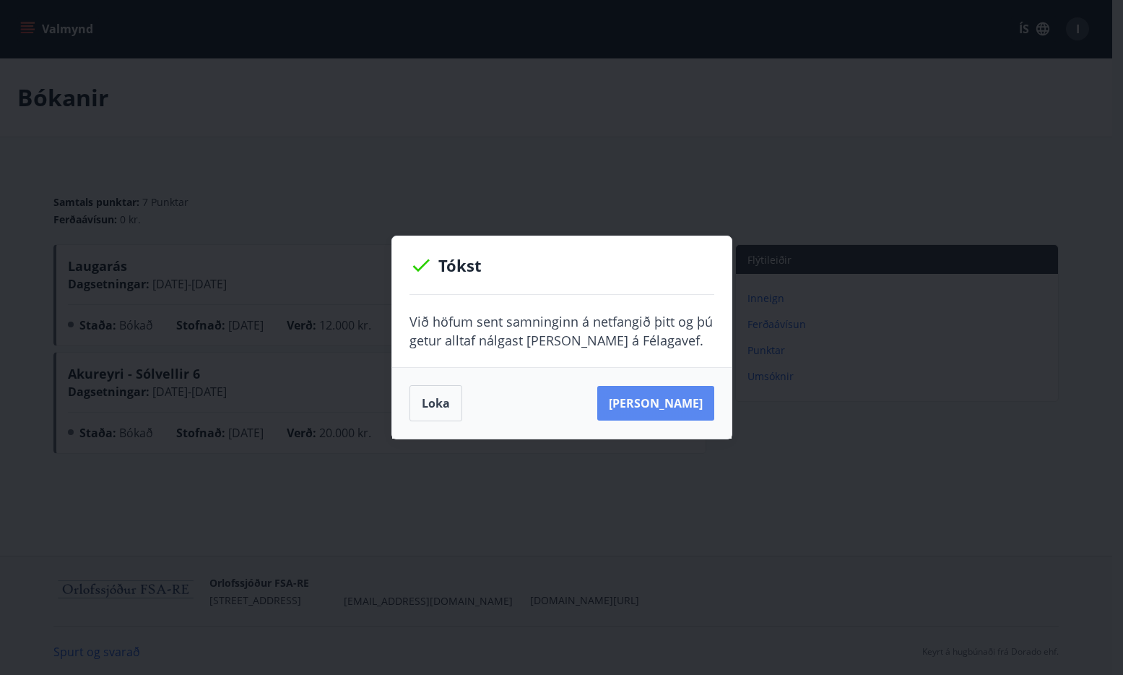
click at [659, 399] on button "[PERSON_NAME]" at bounding box center [655, 403] width 117 height 35
click at [670, 401] on button "[PERSON_NAME]" at bounding box center [655, 403] width 117 height 35
click at [419, 402] on button "Loka" at bounding box center [435, 403] width 53 height 36
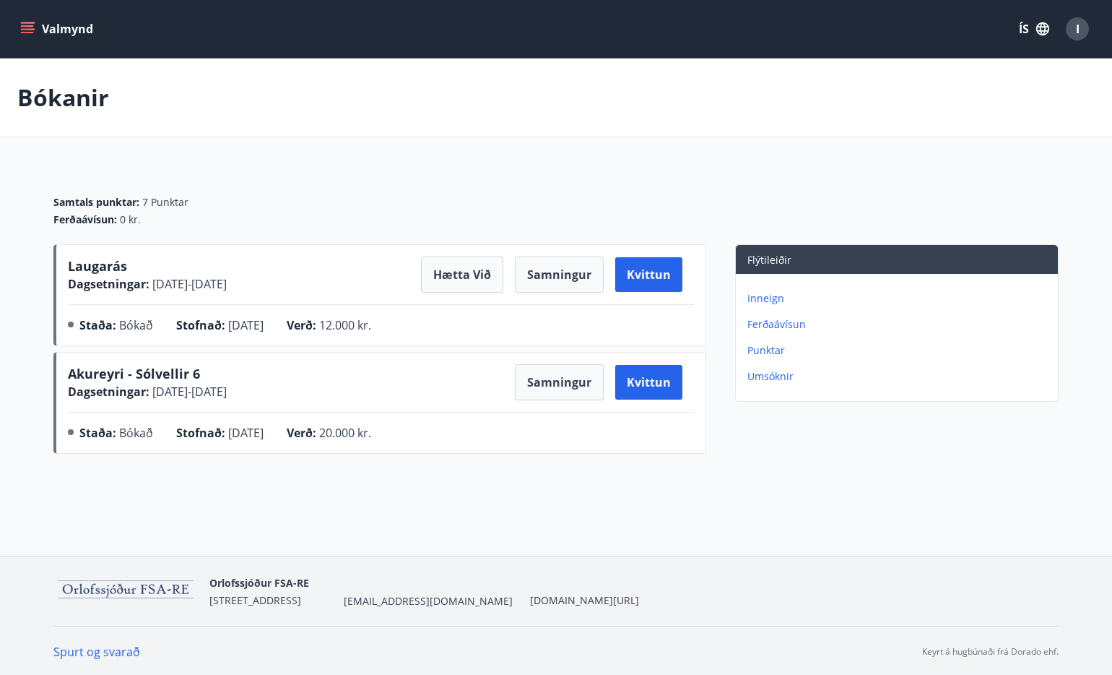
drag, startPoint x: 16, startPoint y: 32, endPoint x: 26, endPoint y: 34, distance: 10.2
click at [22, 33] on div "Valmynd ÍS I" at bounding box center [556, 29] width 1112 height 58
click at [25, 27] on icon "menu" at bounding box center [27, 25] width 13 height 1
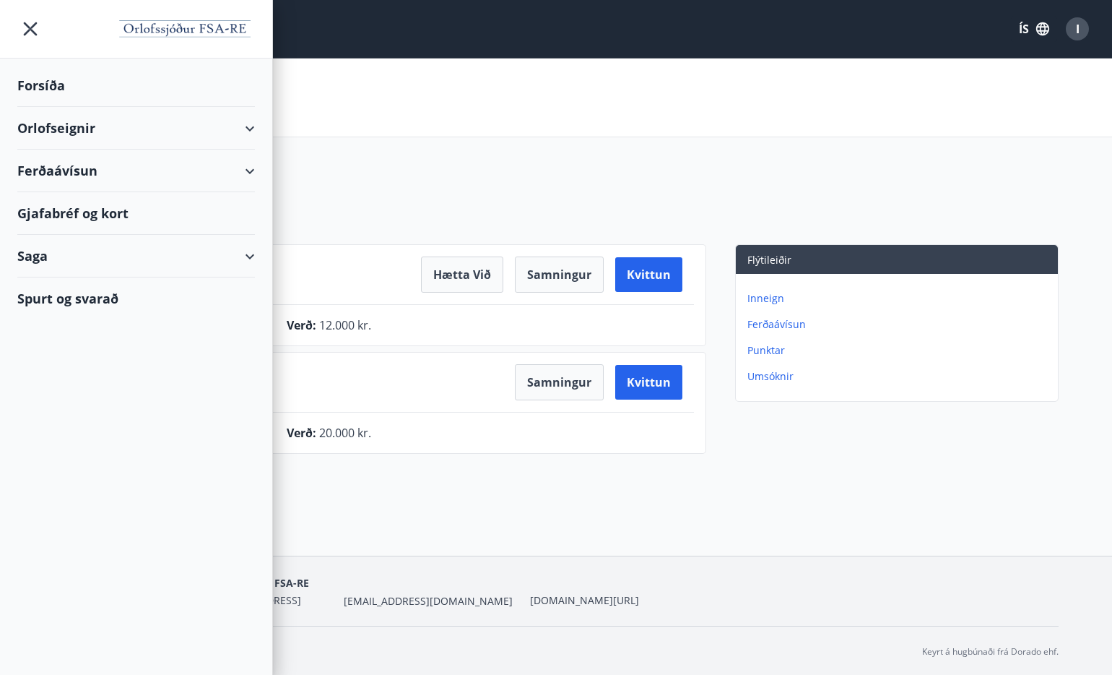
click at [251, 125] on div "Orlofseignir" at bounding box center [136, 128] width 238 height 43
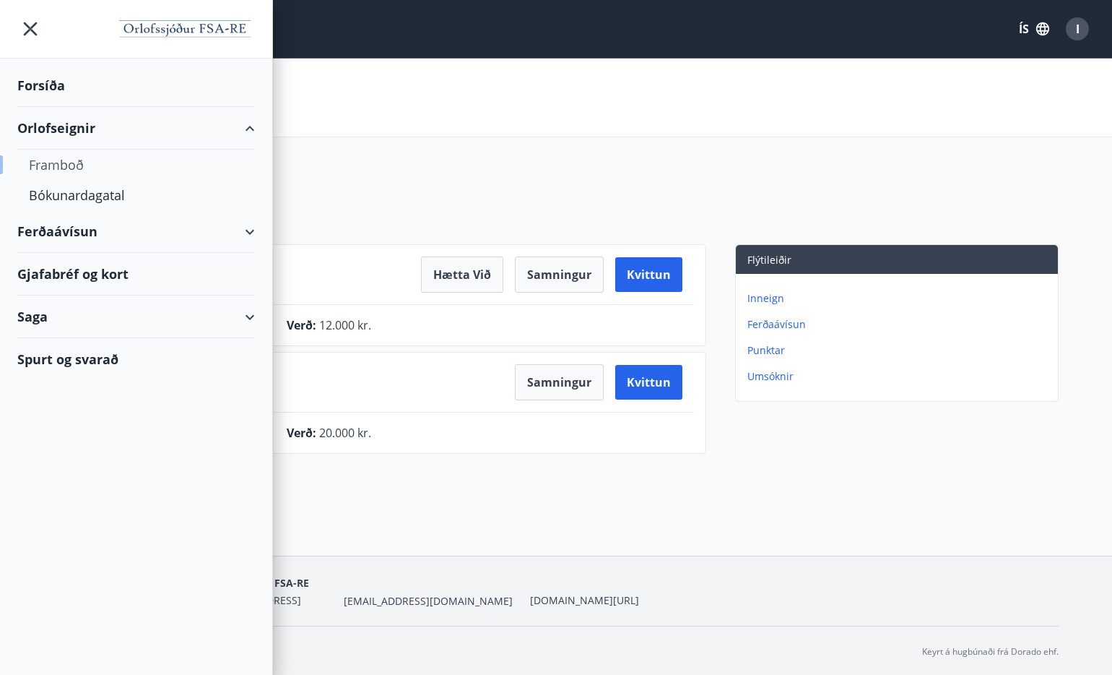
click at [53, 160] on div "Framboð" at bounding box center [136, 164] width 214 height 30
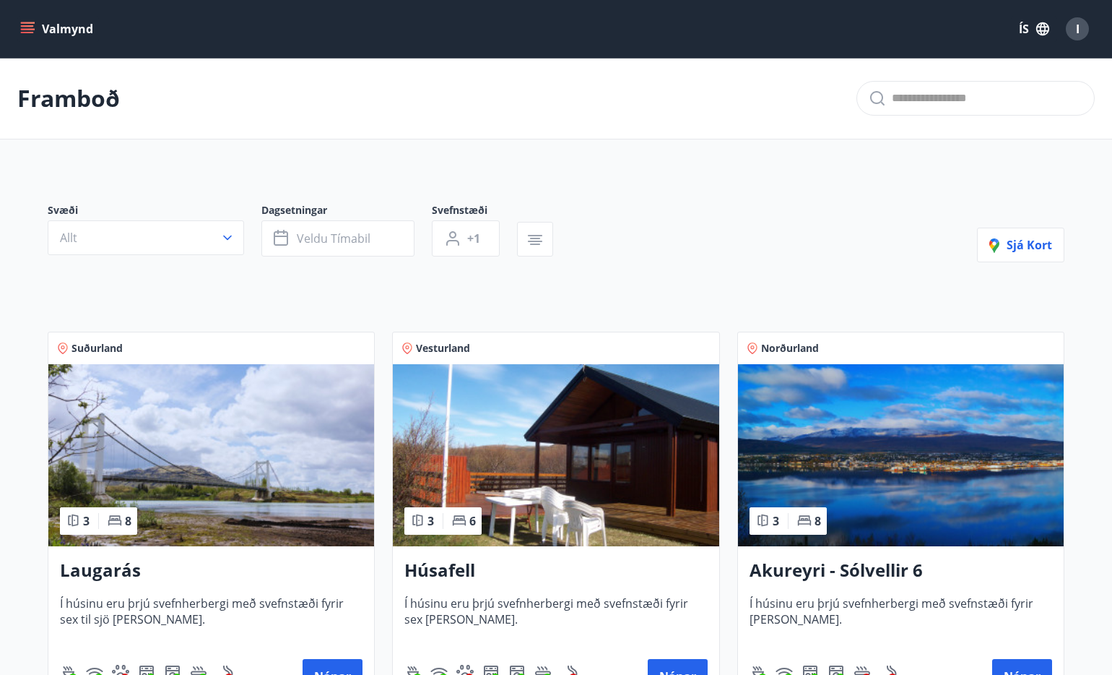
click at [30, 20] on button "Valmynd" at bounding box center [58, 29] width 82 height 26
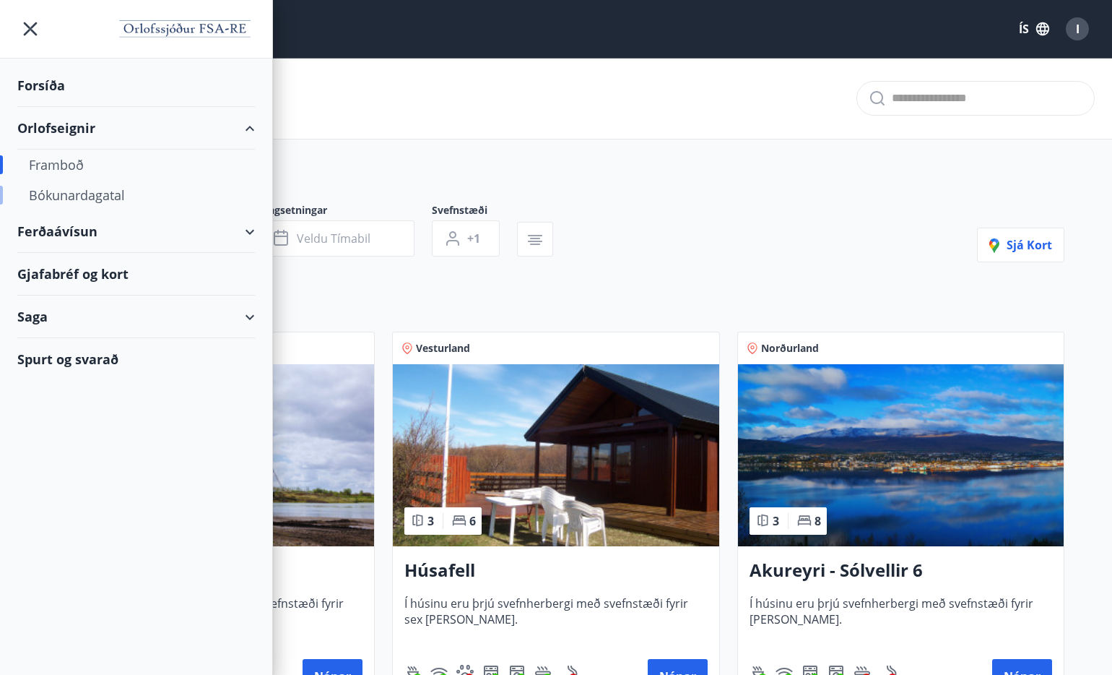
click at [103, 191] on div "Bókunardagatal" at bounding box center [136, 195] width 214 height 30
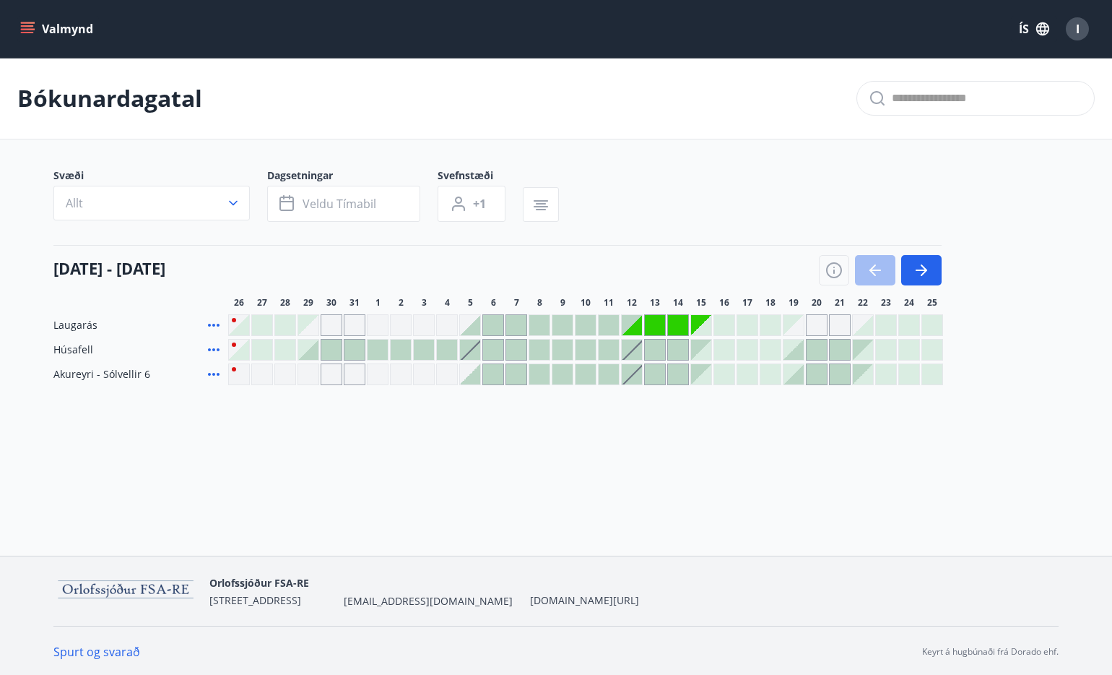
scroll to position [2, 0]
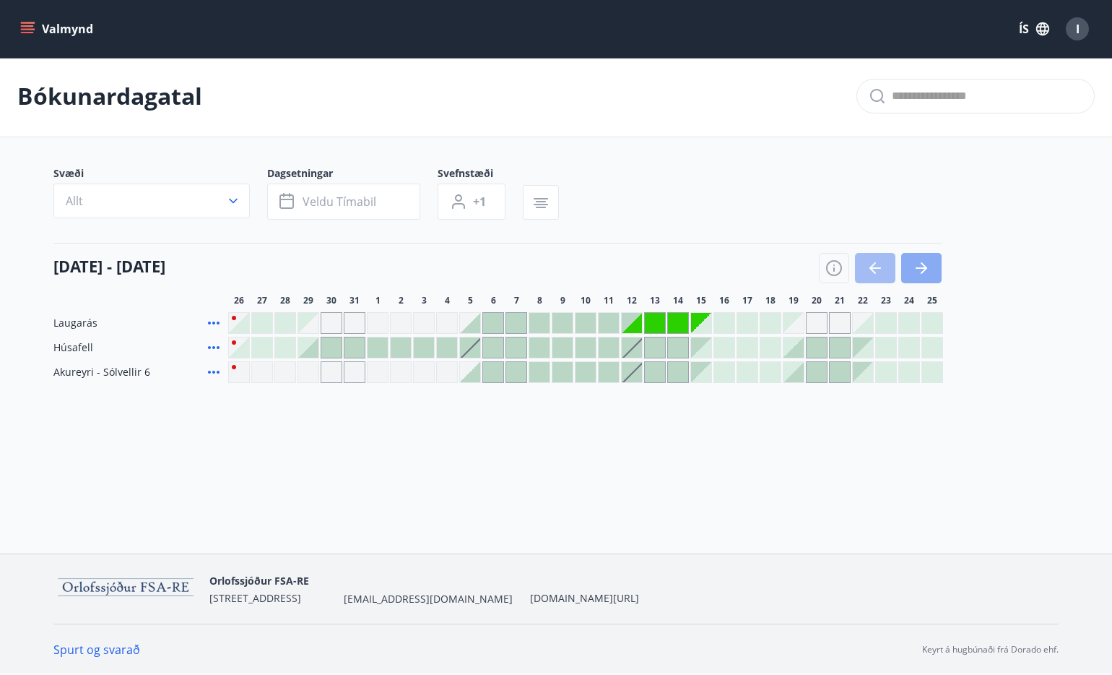
click at [927, 261] on icon "button" at bounding box center [921, 267] width 17 height 17
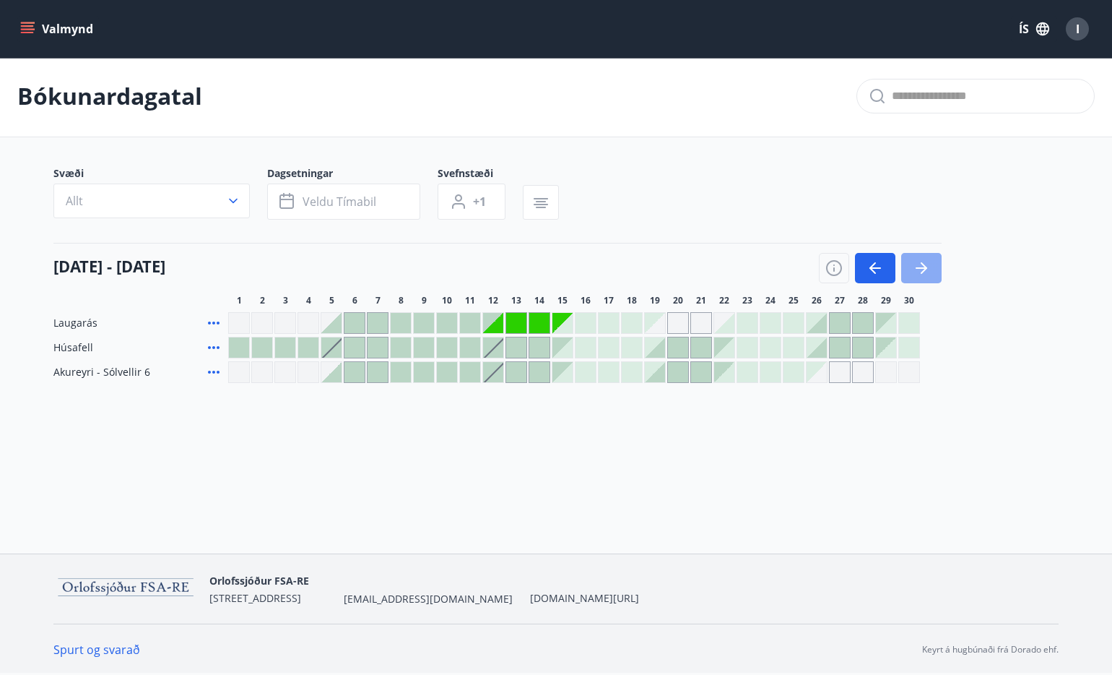
click at [927, 261] on icon "button" at bounding box center [921, 267] width 17 height 17
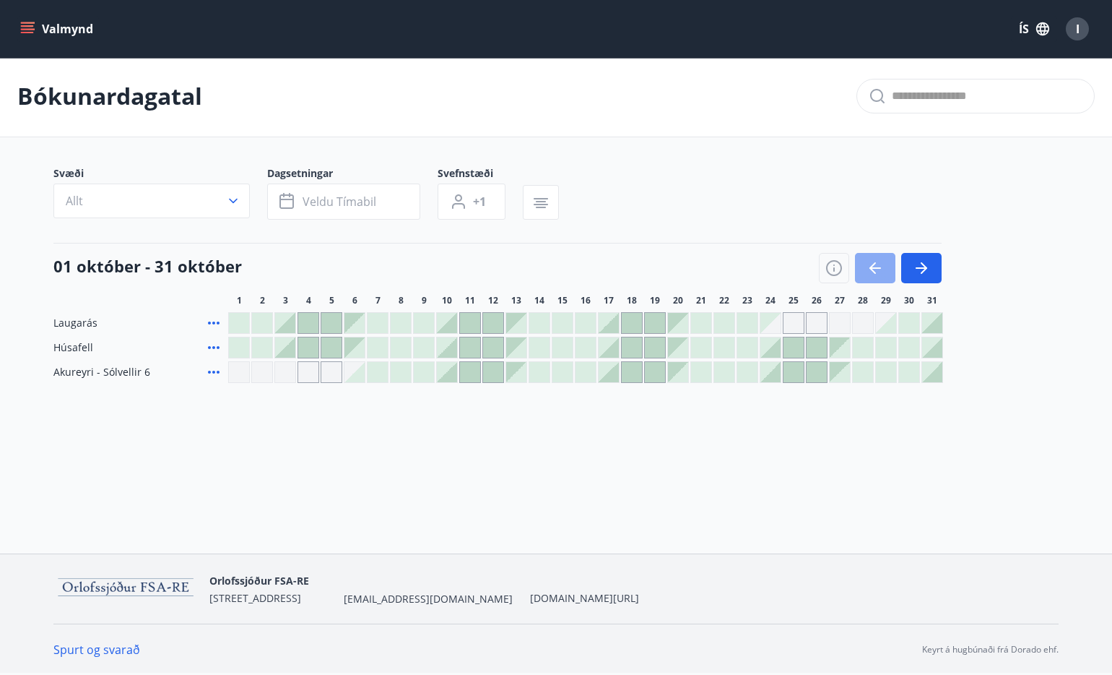
click at [877, 267] on icon "button" at bounding box center [876, 267] width 12 height 1
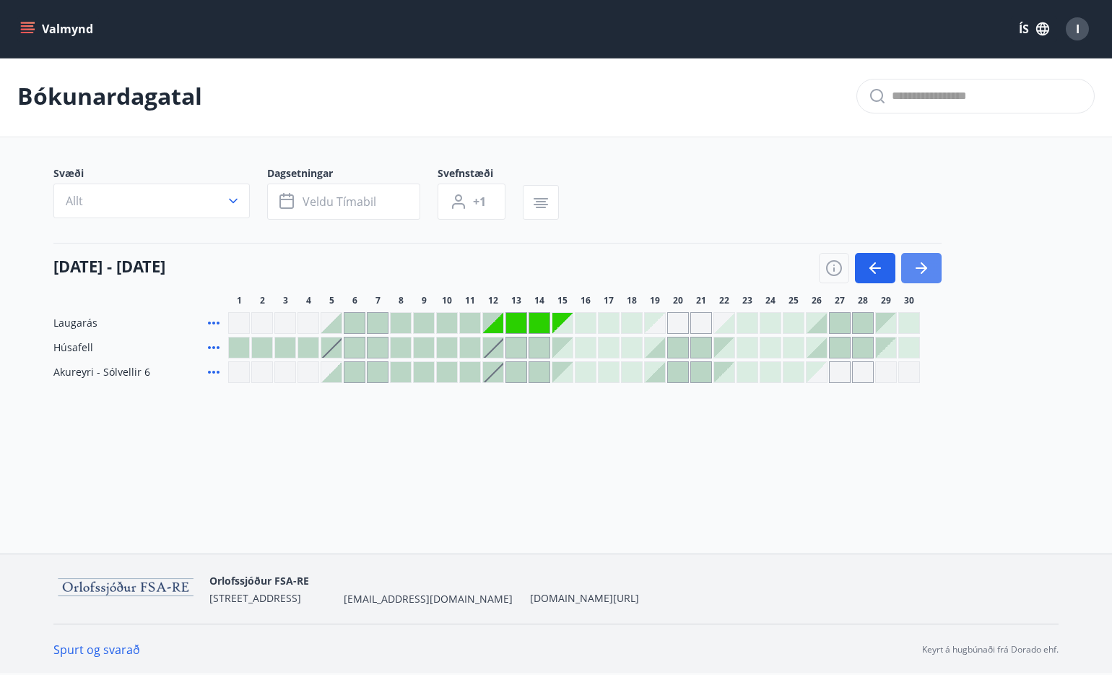
click at [922, 267] on icon "button" at bounding box center [922, 267] width 12 height 1
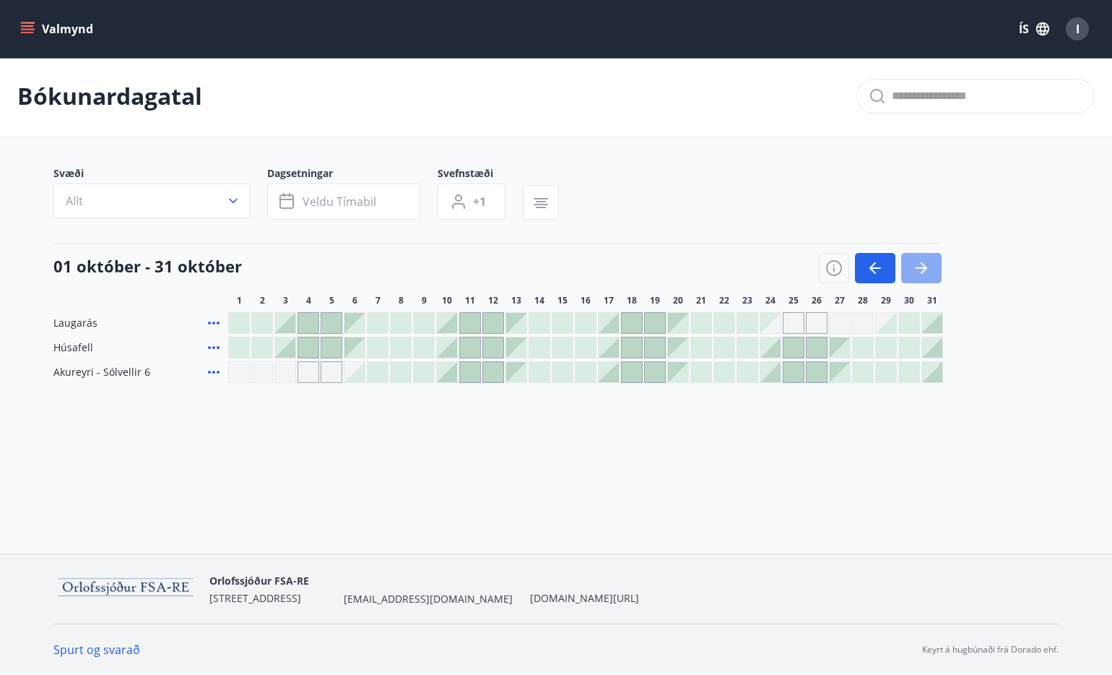
click at [922, 267] on icon "button" at bounding box center [922, 267] width 12 height 1
